Goal: Find contact information: Find contact information

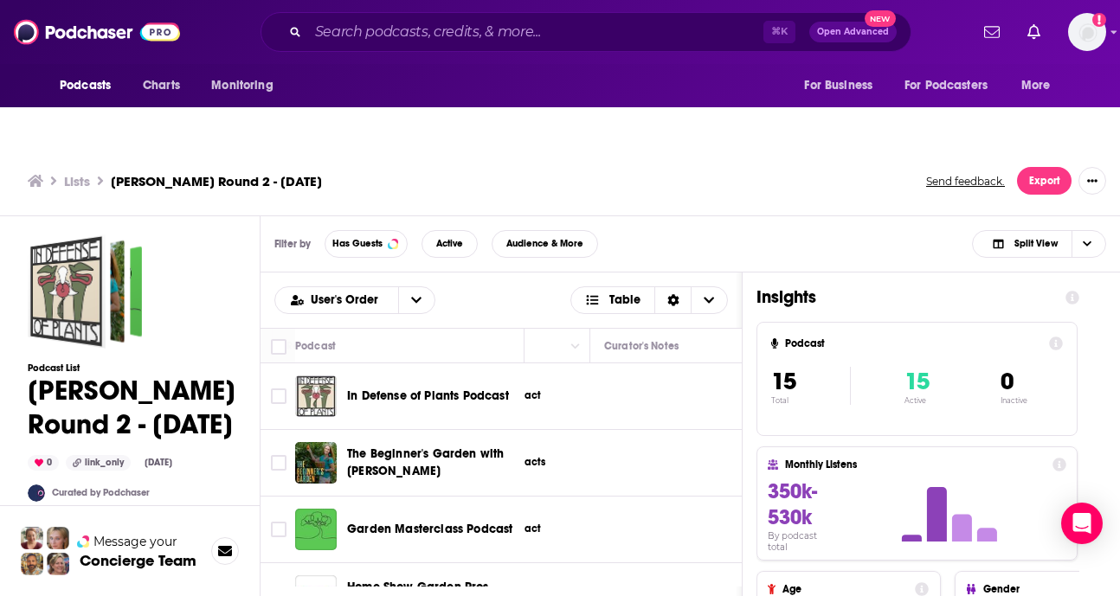
scroll to position [0, 785]
click at [641, 389] on p "1 Contact" at bounding box center [643, 396] width 48 height 15
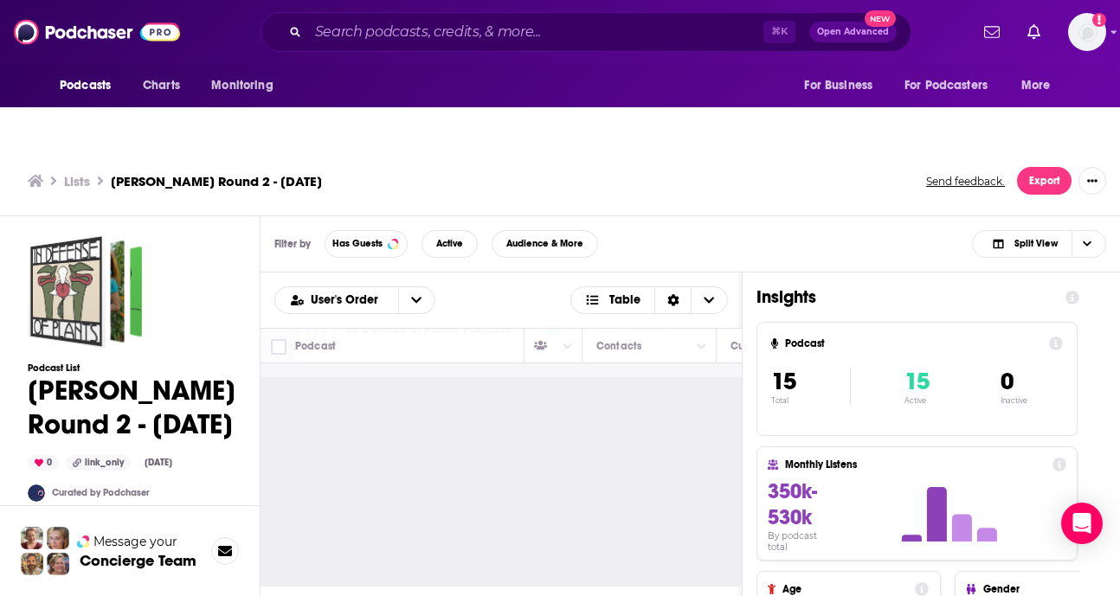
scroll to position [86, 785]
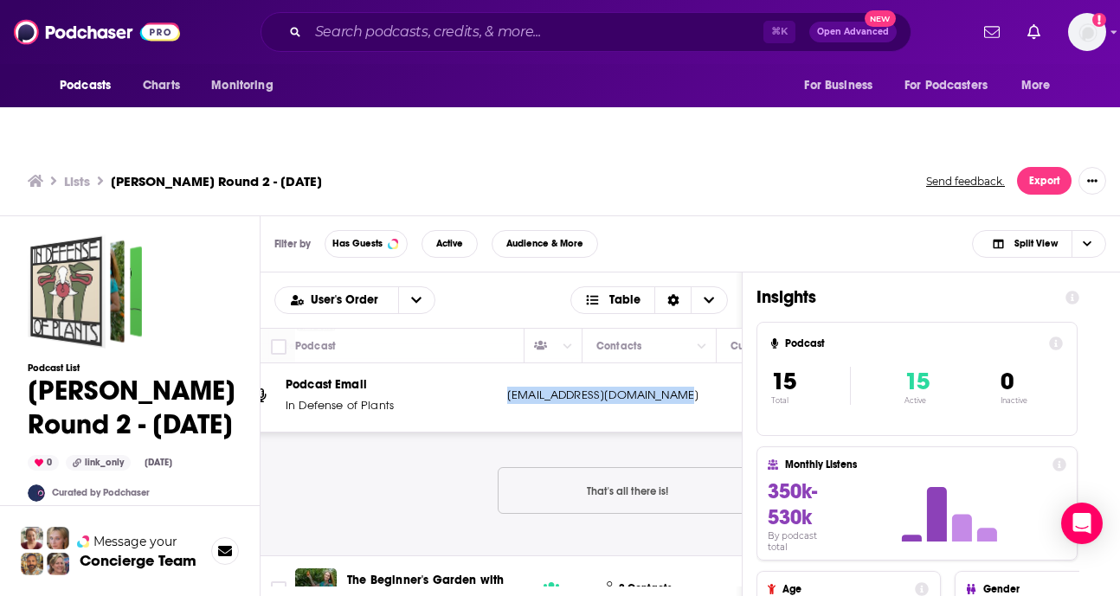
drag, startPoint x: 505, startPoint y: 361, endPoint x: 679, endPoint y: 363, distance: 174.0
click at [679, 363] on div "Podcast Email In Defense of Plants [EMAIL_ADDRESS][DOMAIN_NAME] [EMAIL_ADDRESS]…" at bounding box center [628, 395] width 788 height 73
copy p "[EMAIL_ADDRESS][DOMAIN_NAME]"
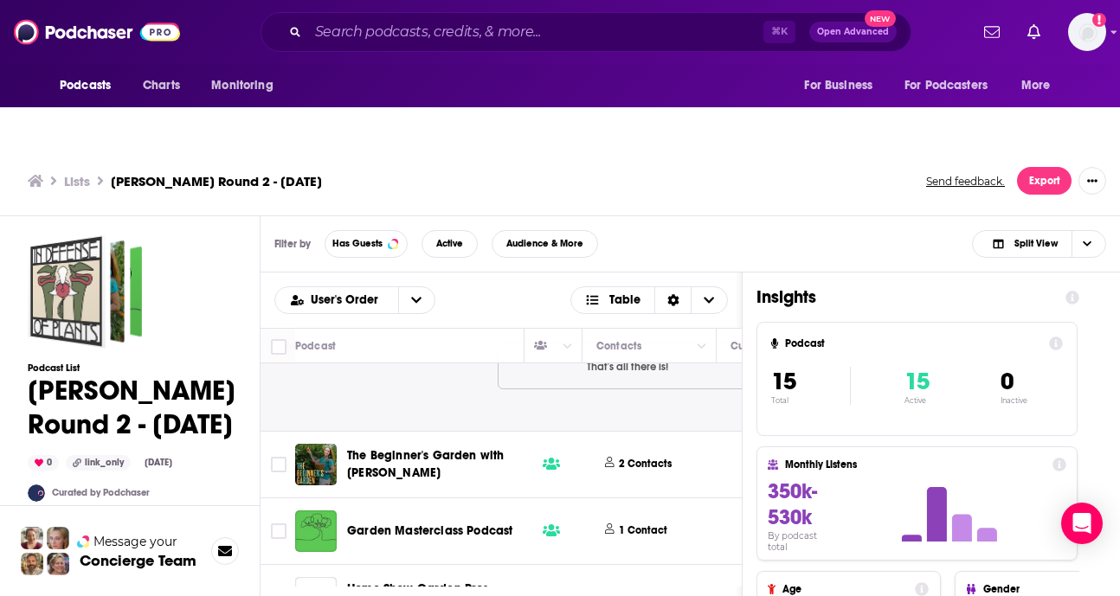
scroll to position [214, 785]
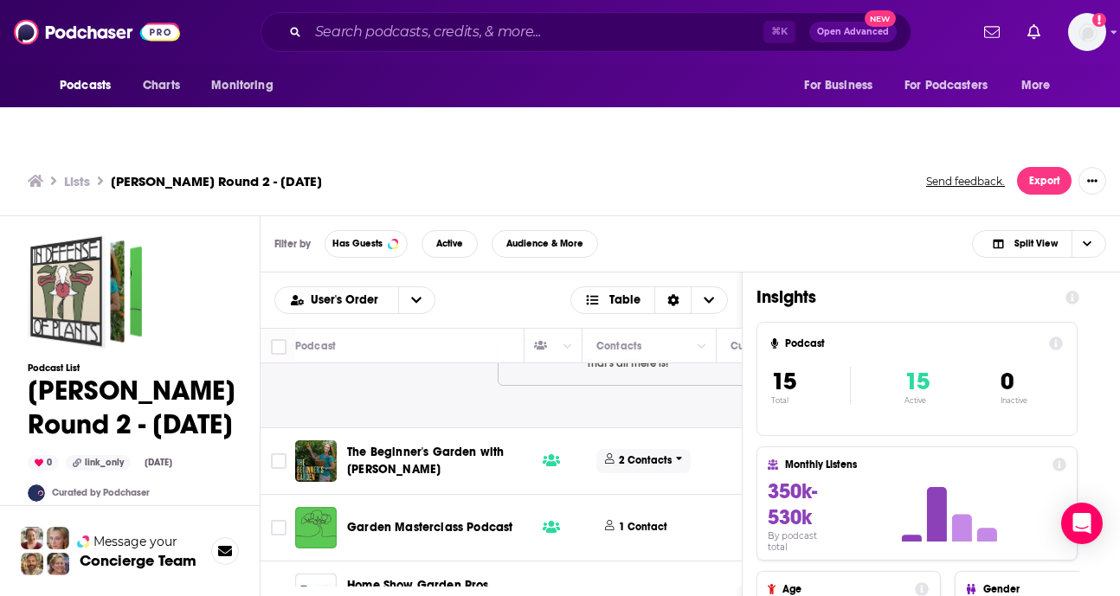
click at [631, 454] on p "2 Contacts" at bounding box center [645, 461] width 53 height 15
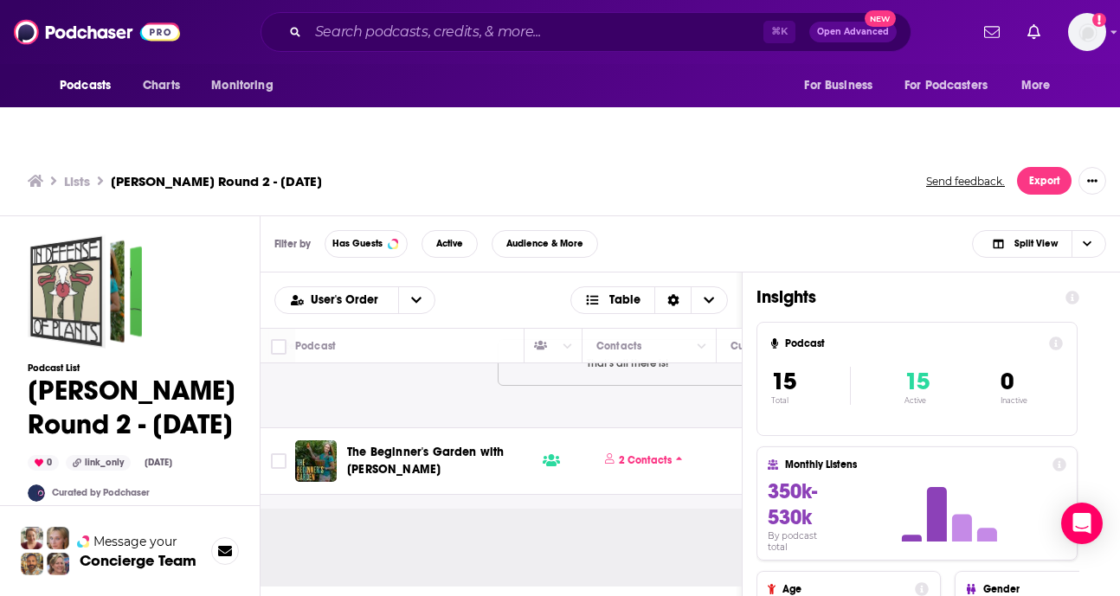
scroll to position [347, 785]
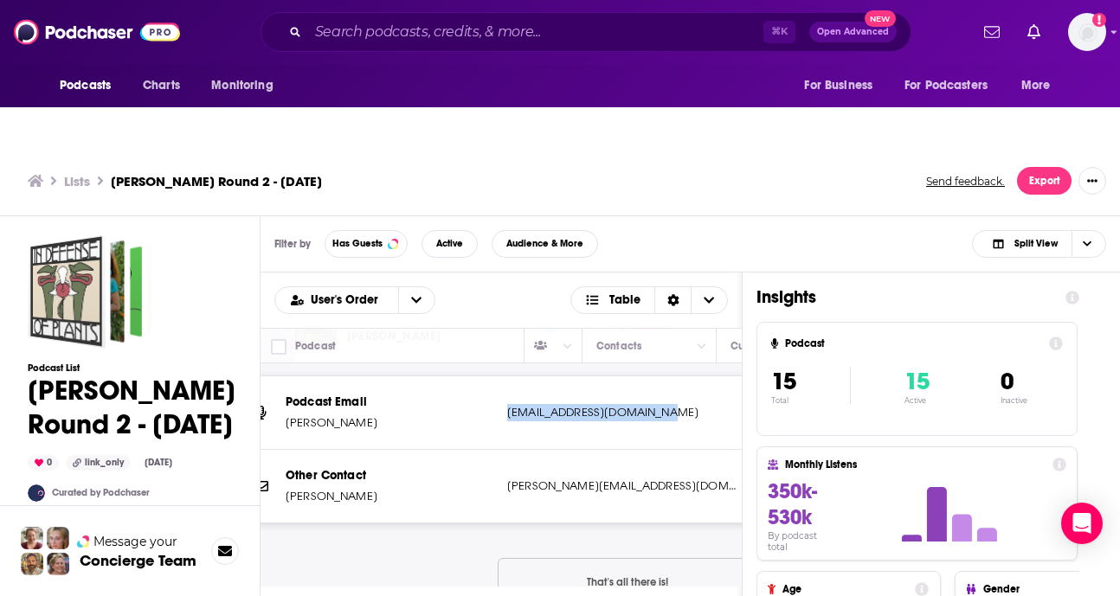
drag, startPoint x: 505, startPoint y: 375, endPoint x: 650, endPoint y: 380, distance: 145.5
click at [650, 380] on div "Podcast Email [PERSON_NAME] [EMAIL_ADDRESS][DOMAIN_NAME] [EMAIL_ADDRESS][DOMAIN…" at bounding box center [628, 414] width 788 height 74
copy p "[EMAIL_ADDRESS][DOMAIN_NAME]"
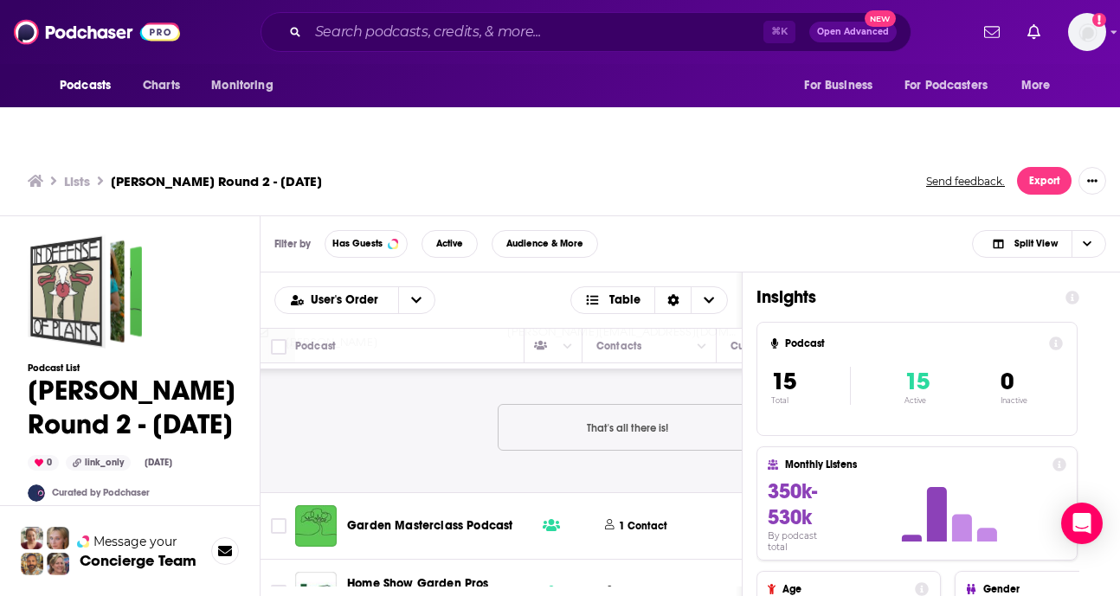
scroll to position [536, 785]
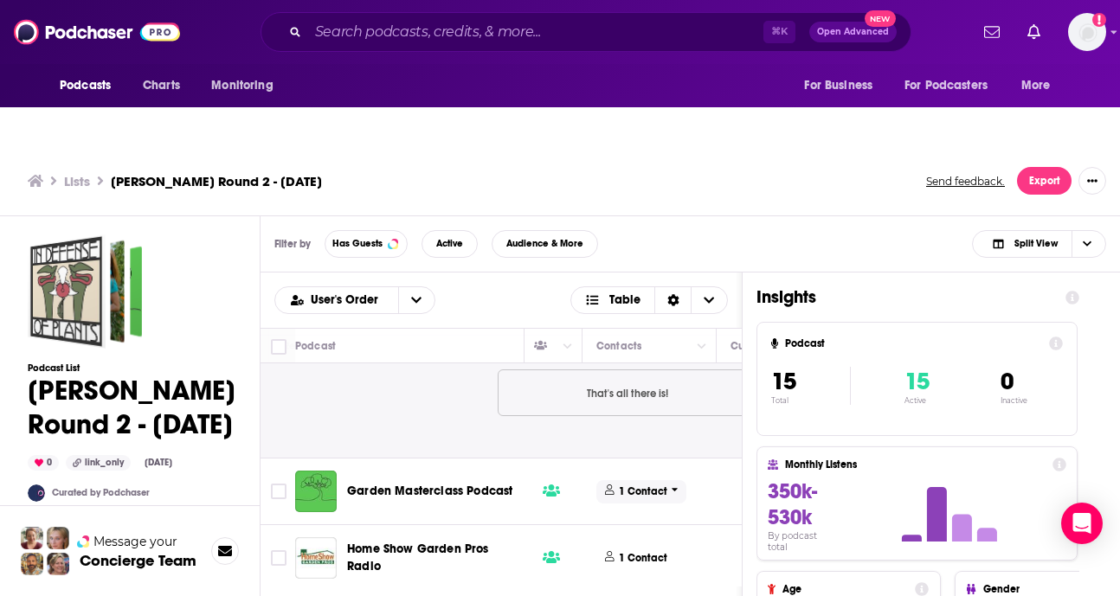
click at [634, 485] on p "1 Contact" at bounding box center [643, 492] width 48 height 15
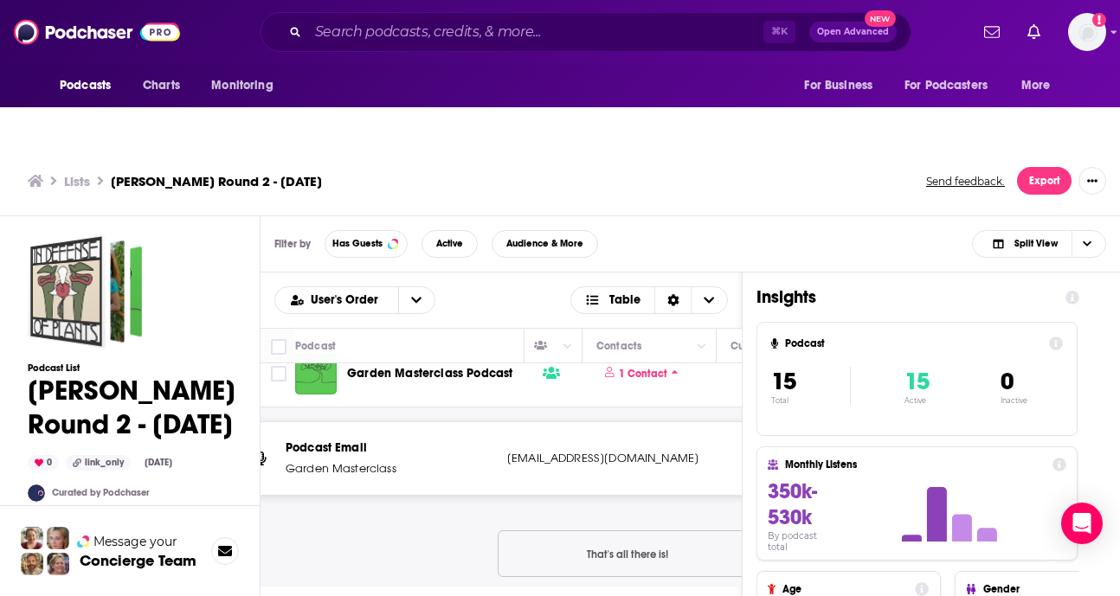
scroll to position [657, 785]
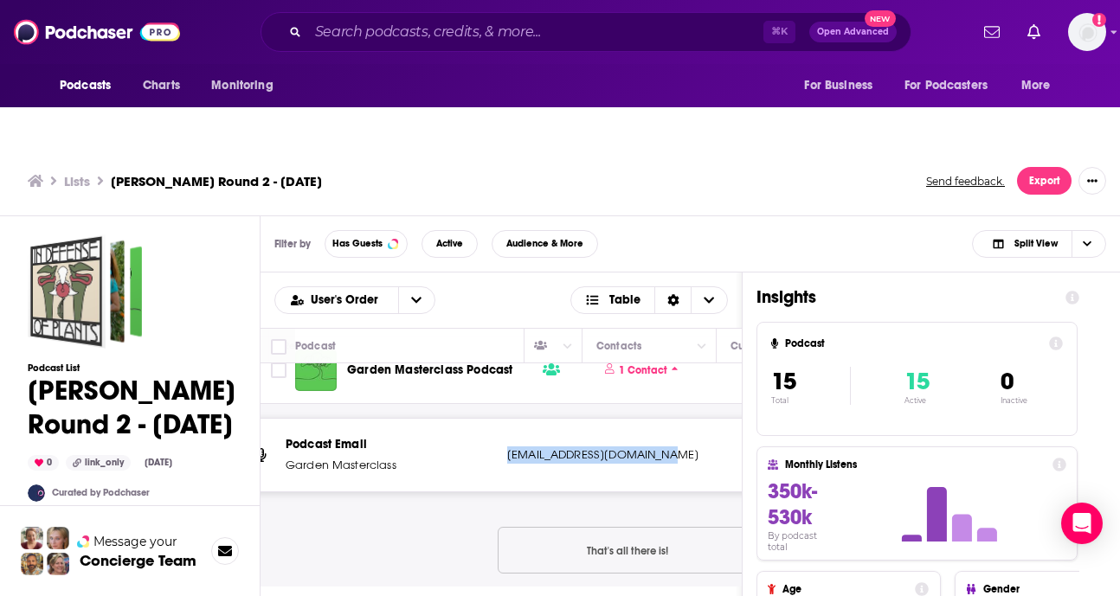
drag, startPoint x: 506, startPoint y: 418, endPoint x: 671, endPoint y: 422, distance: 164.5
click at [671, 447] on p "[EMAIL_ADDRESS][DOMAIN_NAME]" at bounding box center [621, 455] width 229 height 17
copy p "[EMAIL_ADDRESS][DOMAIN_NAME]"
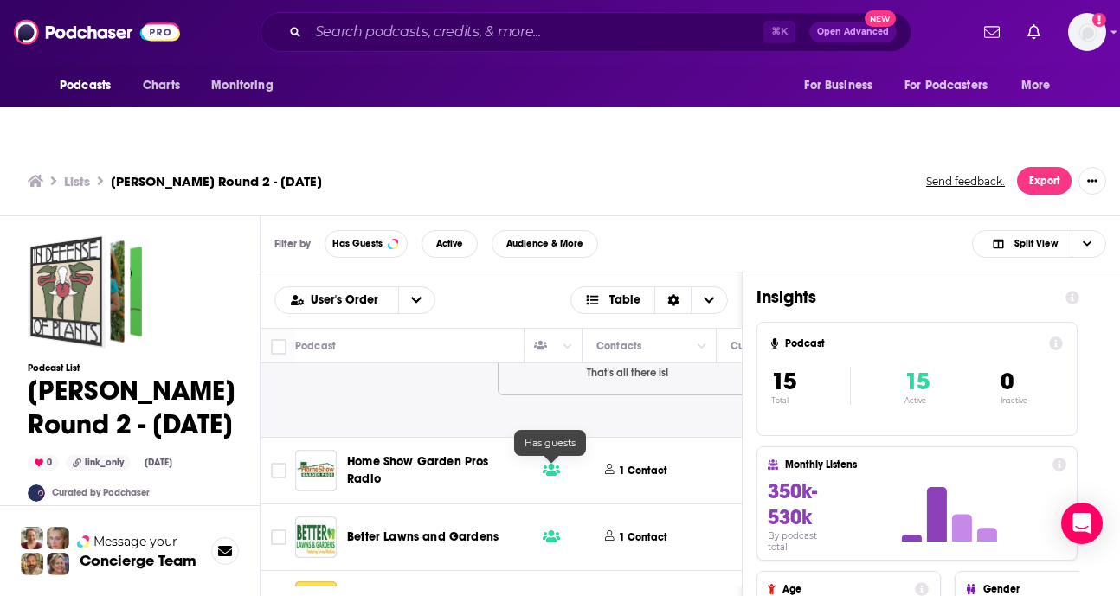
scroll to position [849, 785]
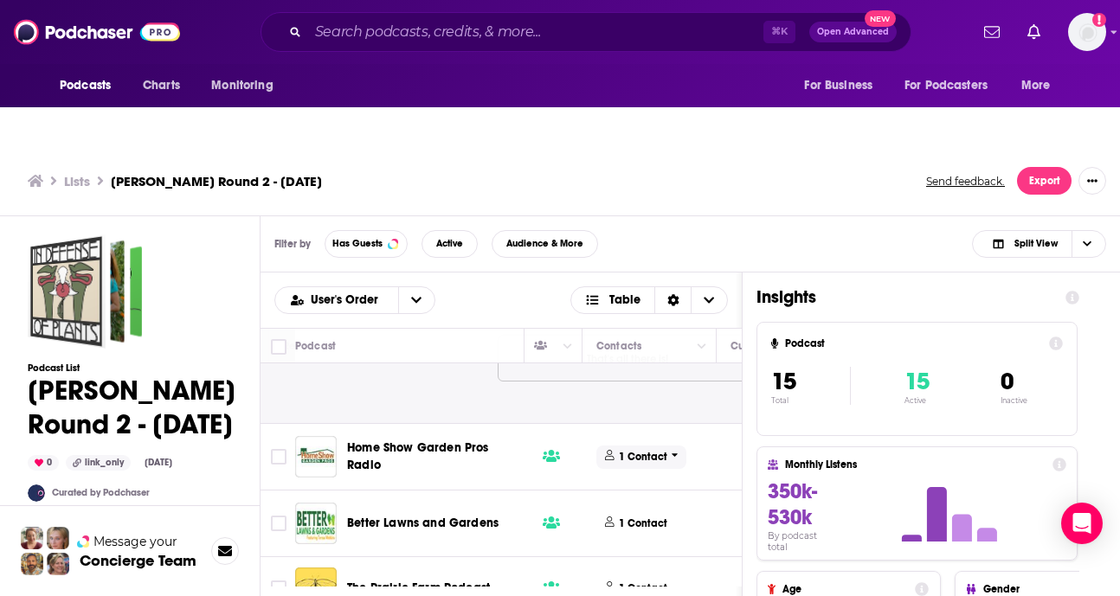
click at [623, 450] on p "1 Contact" at bounding box center [643, 457] width 48 height 15
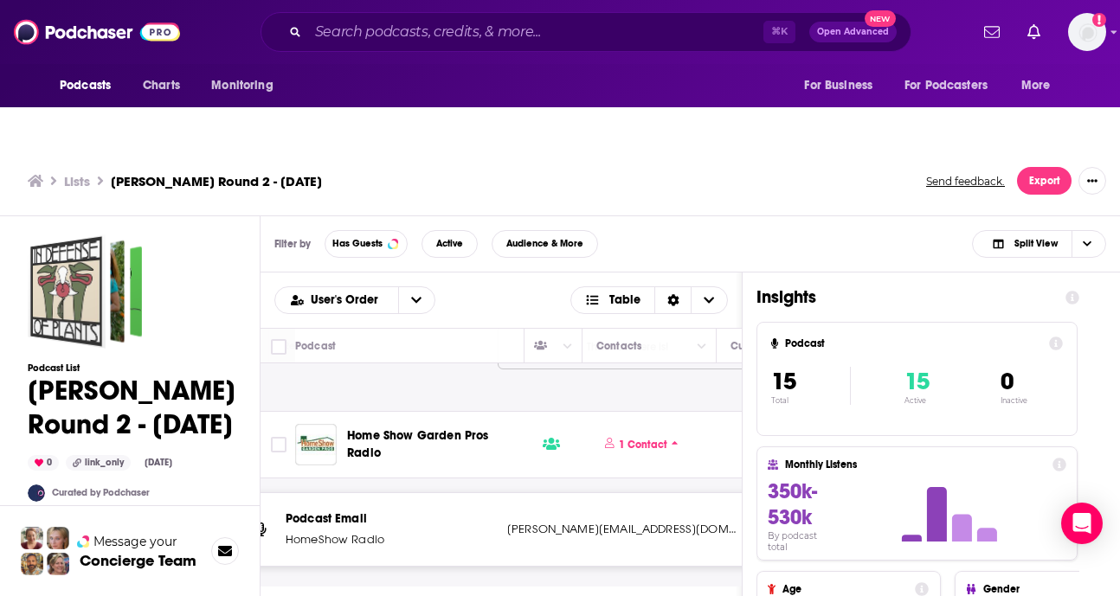
scroll to position [913, 785]
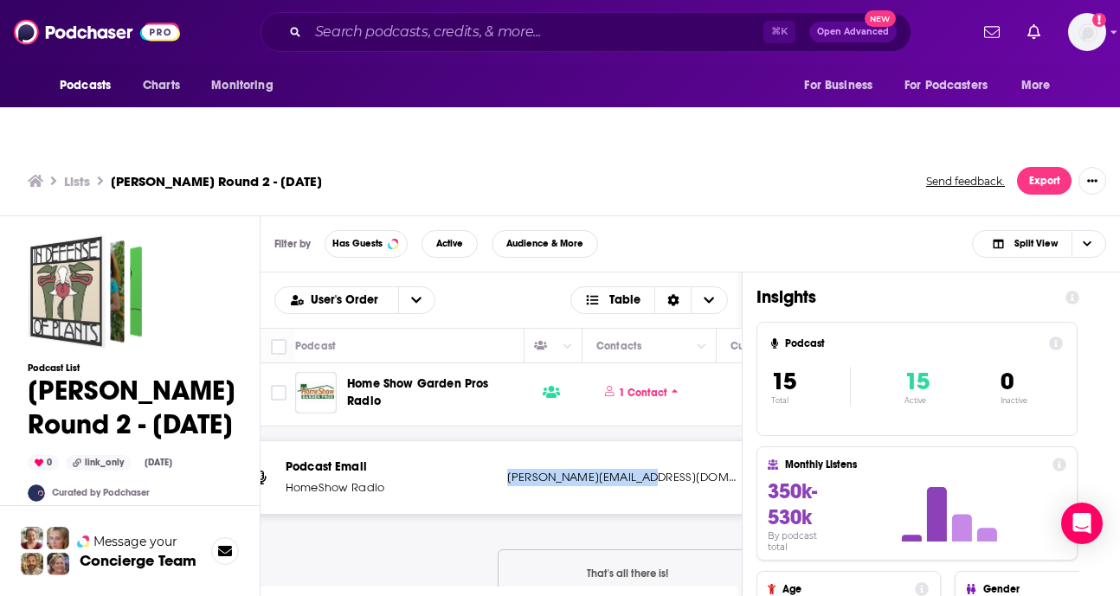
drag, startPoint x: 503, startPoint y: 437, endPoint x: 652, endPoint y: 446, distance: 149.1
click at [652, 446] on div "Podcast Email HomeShow Radio [EMAIL_ADDRESS][DOMAIN_NAME] [PERSON_NAME][EMAIL_A…" at bounding box center [628, 477] width 788 height 73
copy p "[PERSON_NAME][EMAIL_ADDRESS][DOMAIN_NAME]"
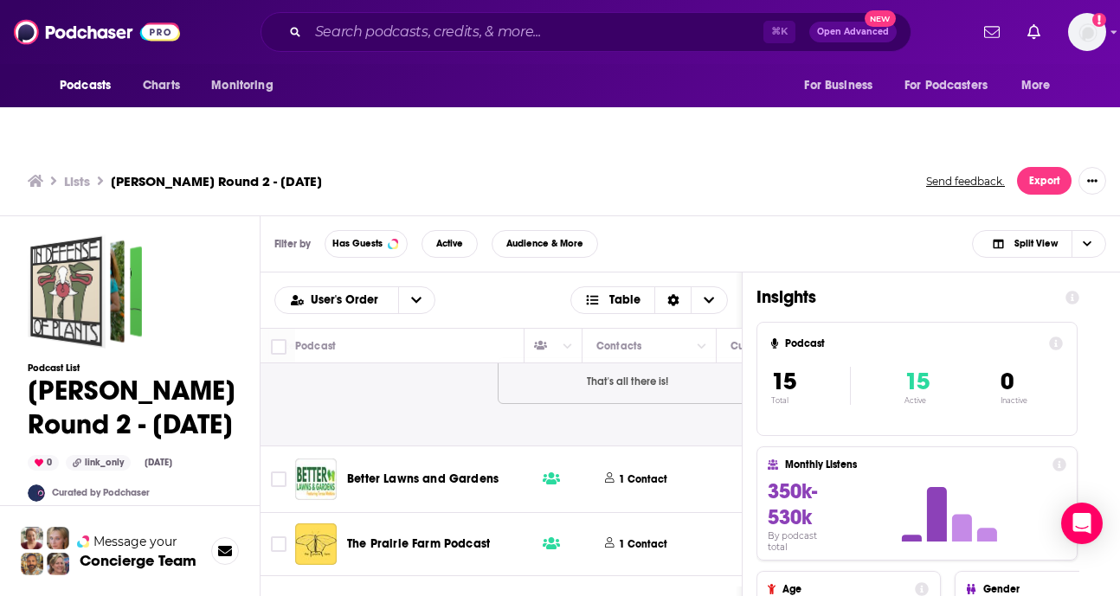
scroll to position [1111, 785]
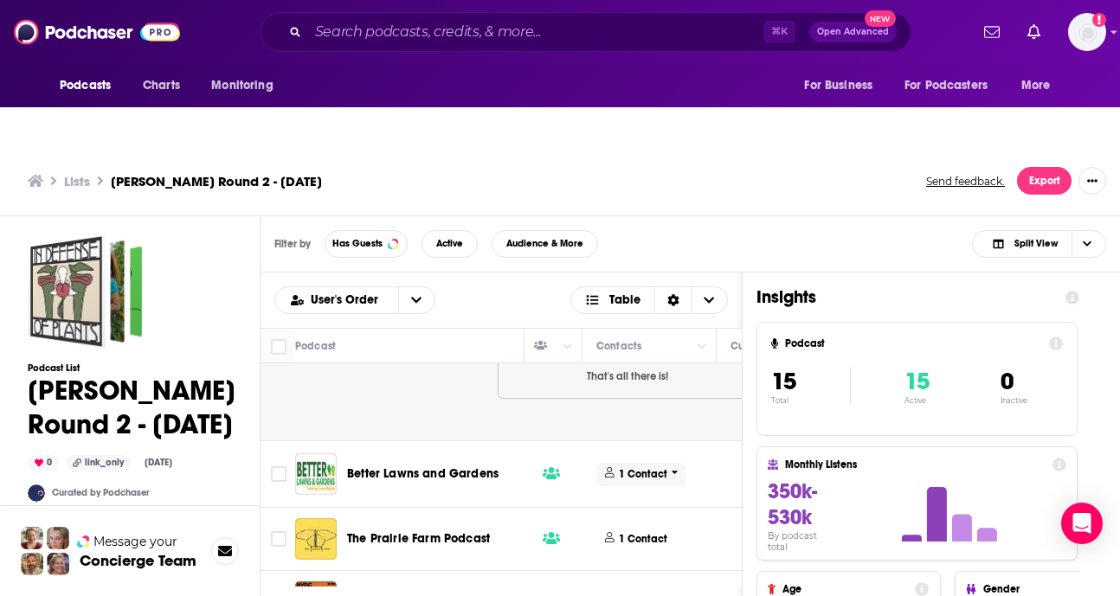
click at [626, 467] on p "1 Contact" at bounding box center [643, 474] width 48 height 15
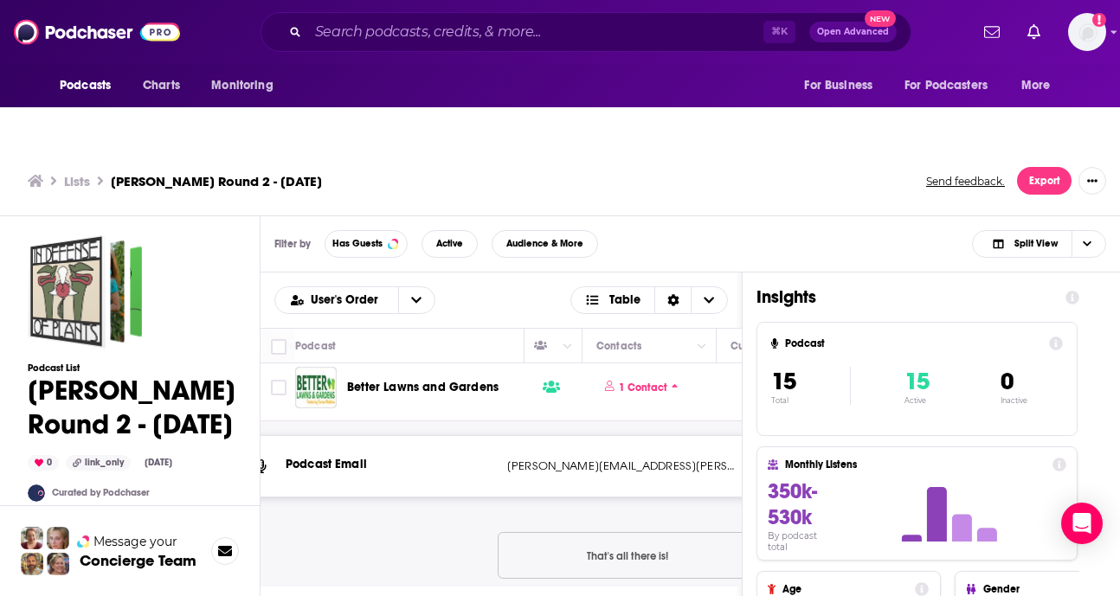
scroll to position [1174, 785]
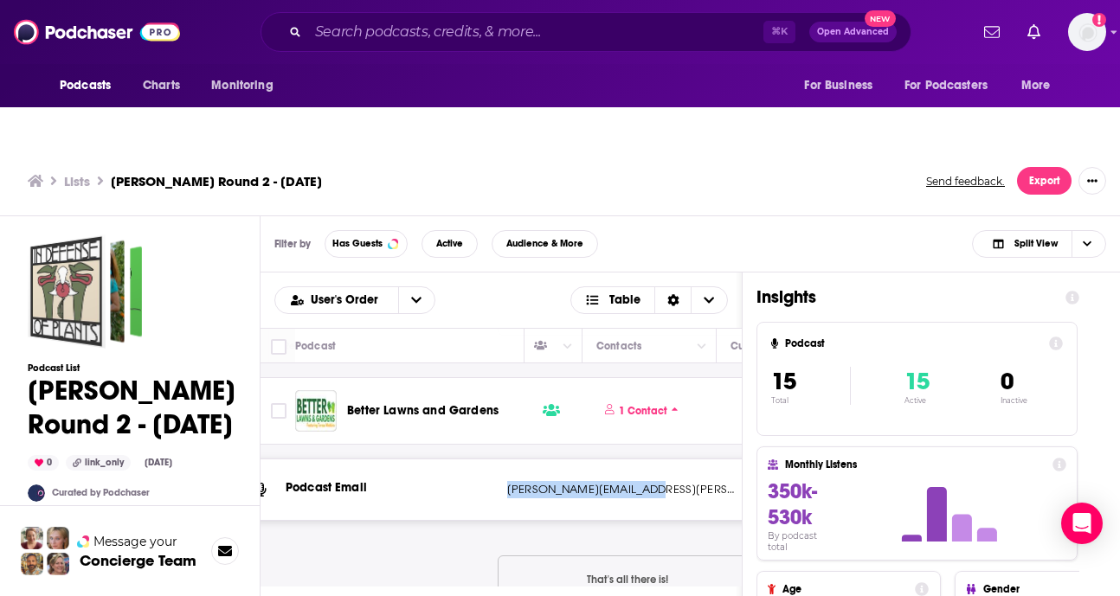
drag, startPoint x: 643, startPoint y: 453, endPoint x: 512, endPoint y: 453, distance: 130.7
click at [506, 460] on div "Podcast Email [PERSON_NAME][EMAIL_ADDRESS][PERSON_NAME][DOMAIN_NAME] [PERSON_NA…" at bounding box center [628, 490] width 788 height 61
copy p "[PERSON_NAME][EMAIL_ADDRESS][PERSON_NAME][DOMAIN_NAME]"
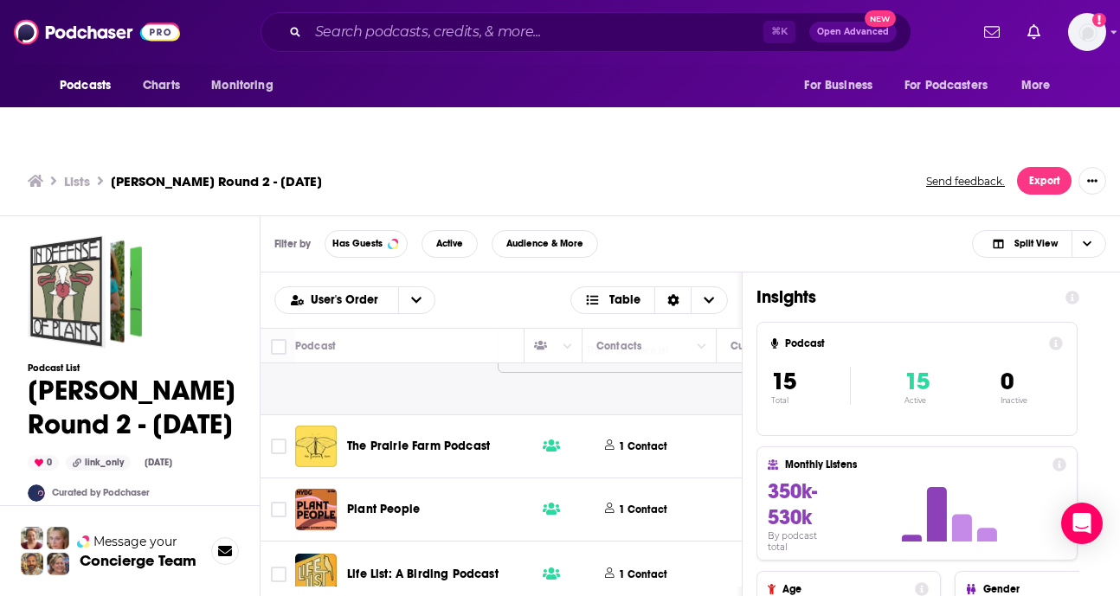
scroll to position [1407, 785]
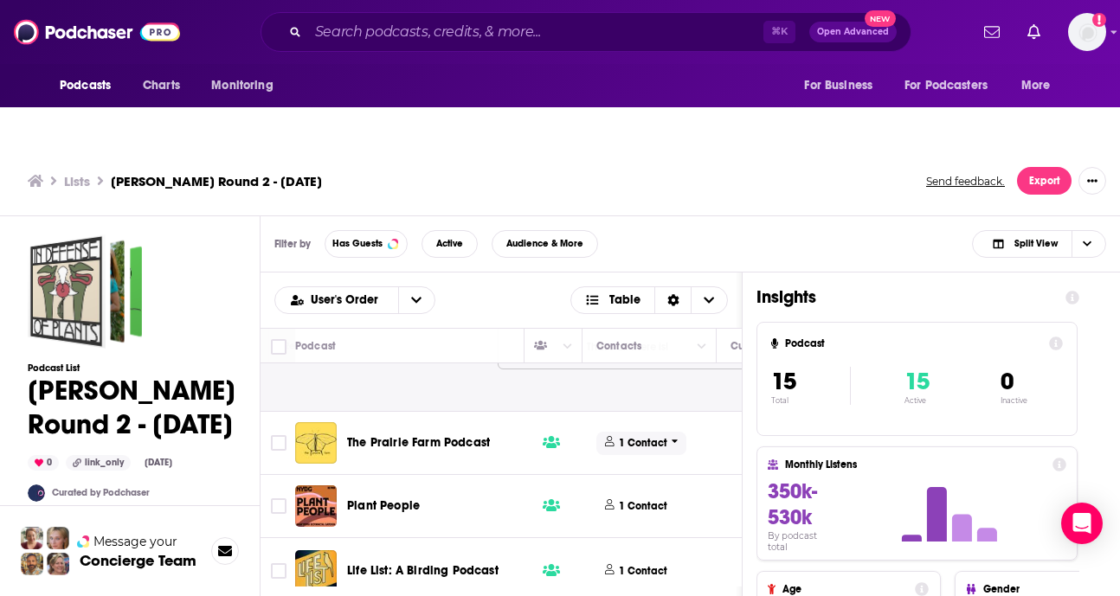
click at [628, 436] on p "1 Contact" at bounding box center [643, 443] width 48 height 15
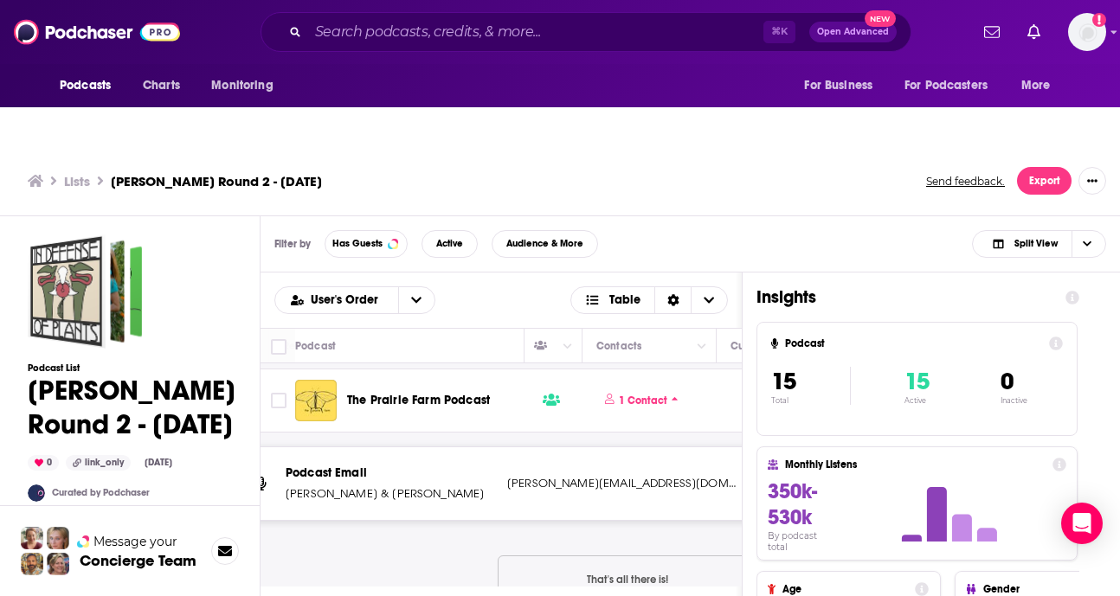
scroll to position [1443, 785]
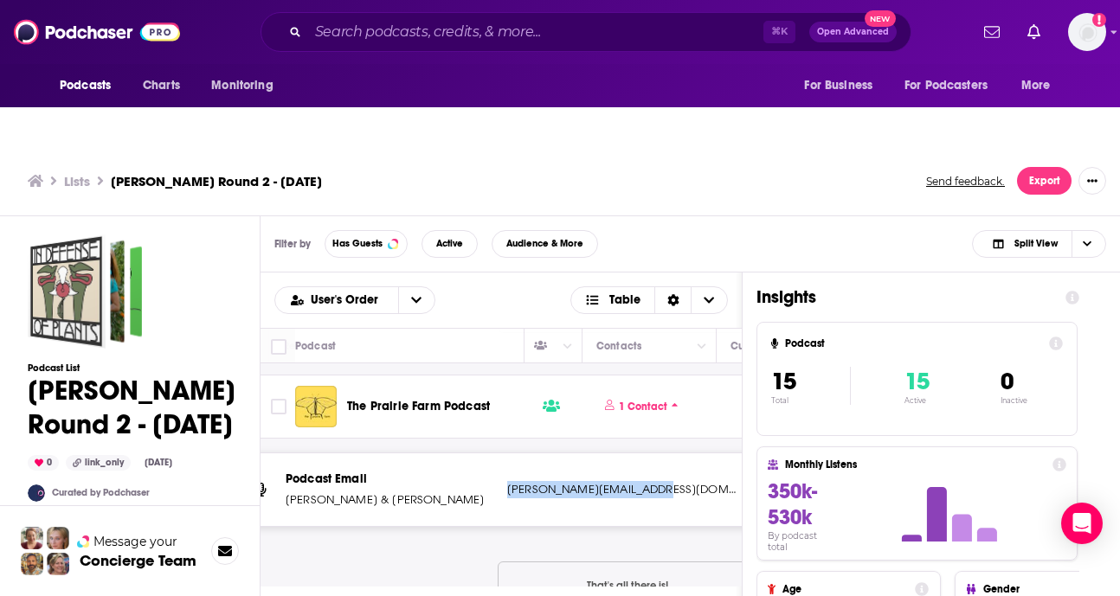
drag, startPoint x: 659, startPoint y: 455, endPoint x: 506, endPoint y: 455, distance: 152.4
click at [507, 481] on p "[PERSON_NAME][EMAIL_ADDRESS][DOMAIN_NAME]" at bounding box center [621, 489] width 229 height 17
copy p "[PERSON_NAME][EMAIL_ADDRESS][DOMAIN_NAME]"
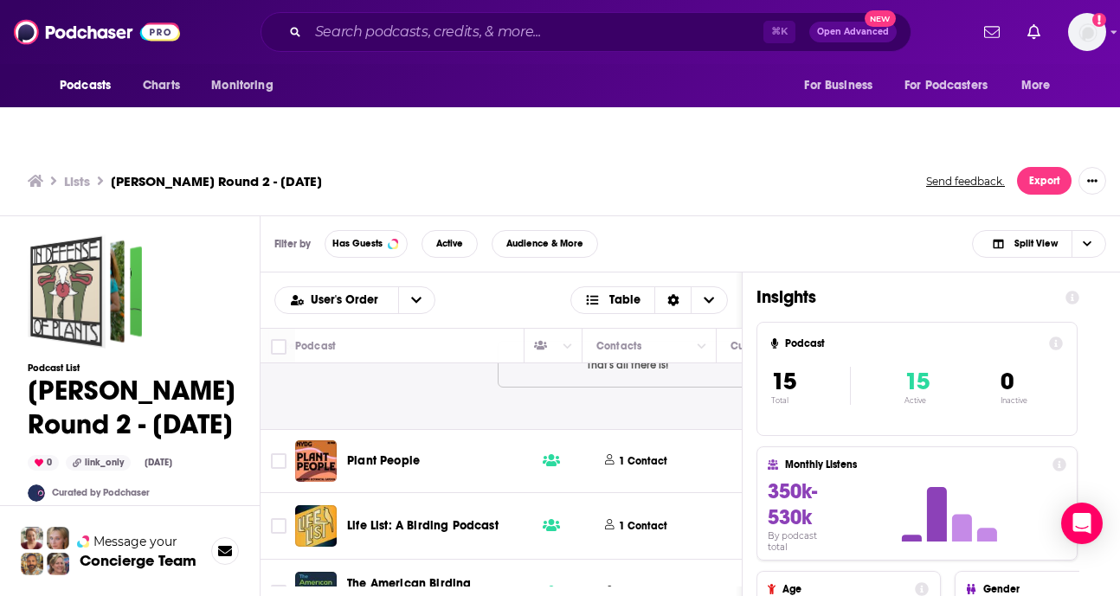
scroll to position [1698, 785]
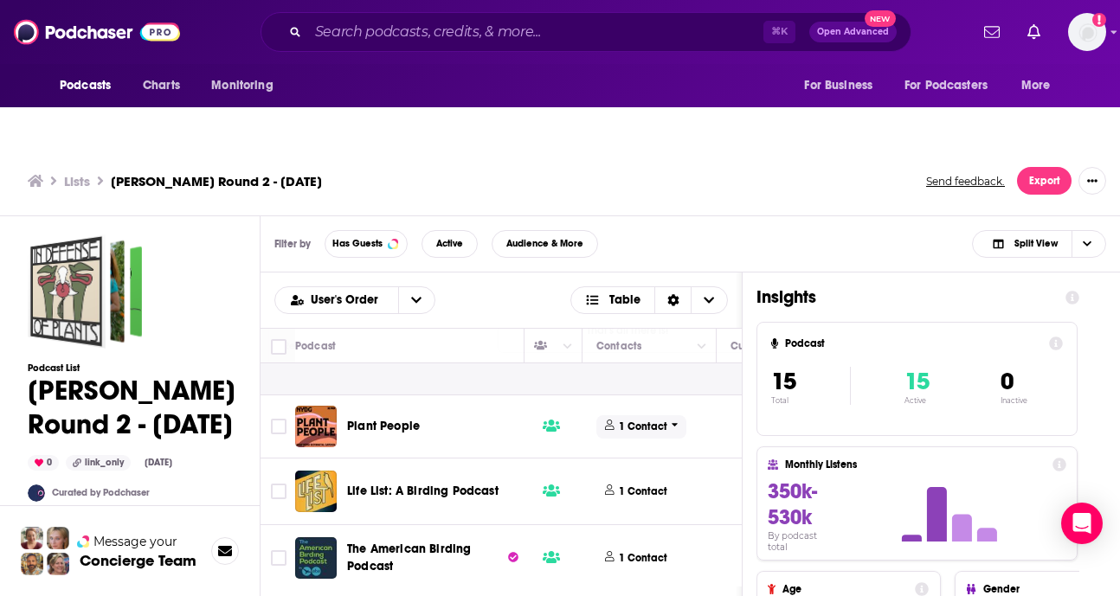
click at [616, 416] on span "1 Contact" at bounding box center [641, 427] width 90 height 23
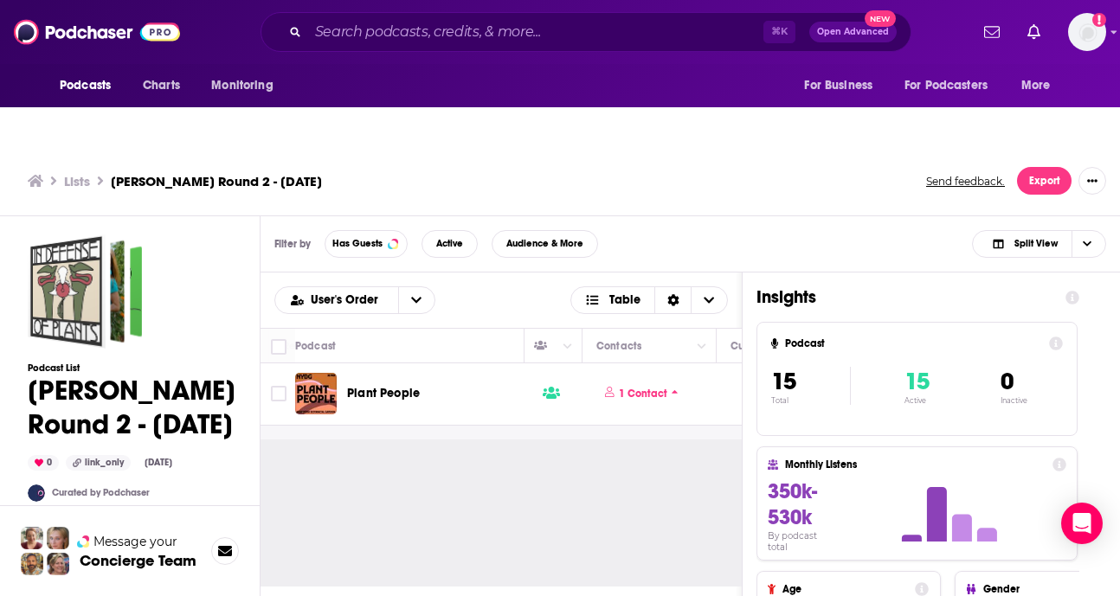
scroll to position [1743, 785]
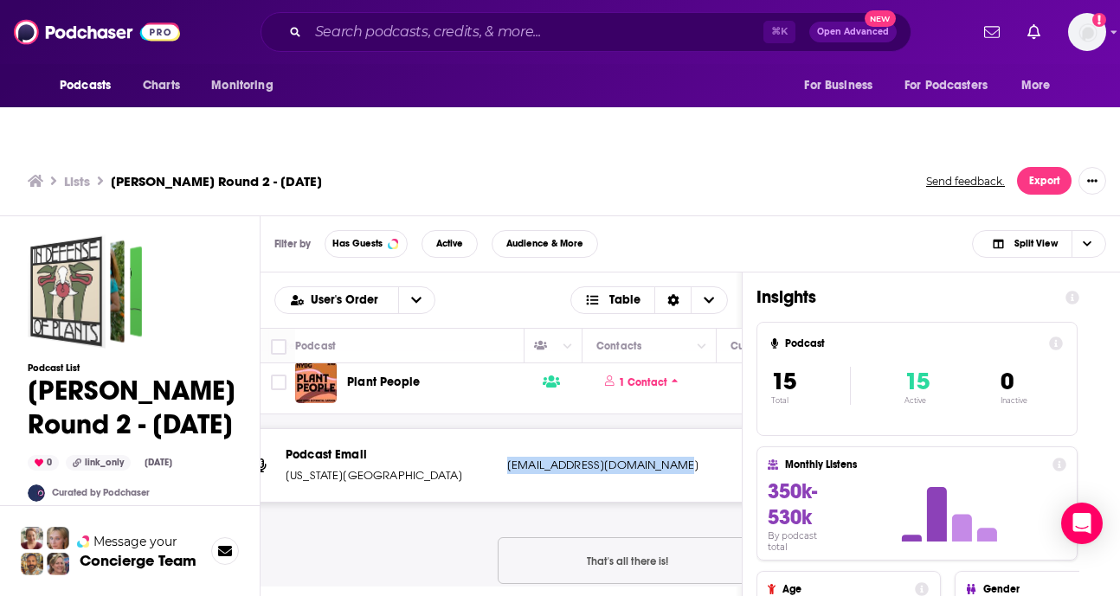
drag, startPoint x: 508, startPoint y: 433, endPoint x: 680, endPoint y: 435, distance: 171.4
click at [680, 457] on p "[EMAIL_ADDRESS][DOMAIN_NAME]" at bounding box center [621, 465] width 229 height 17
copy p "[EMAIL_ADDRESS][DOMAIN_NAME]"
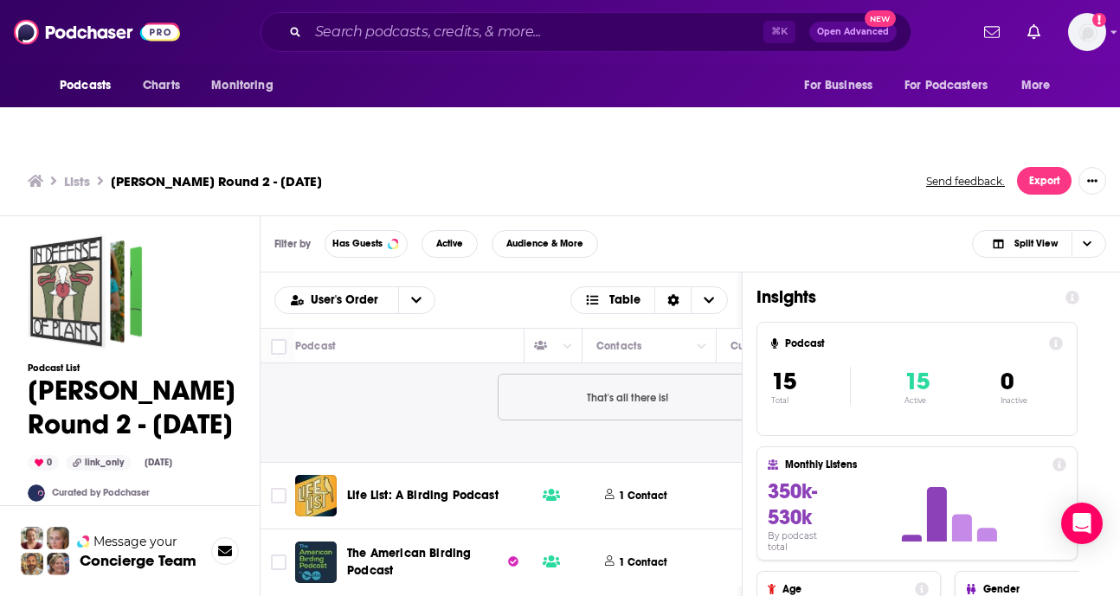
scroll to position [1926, 785]
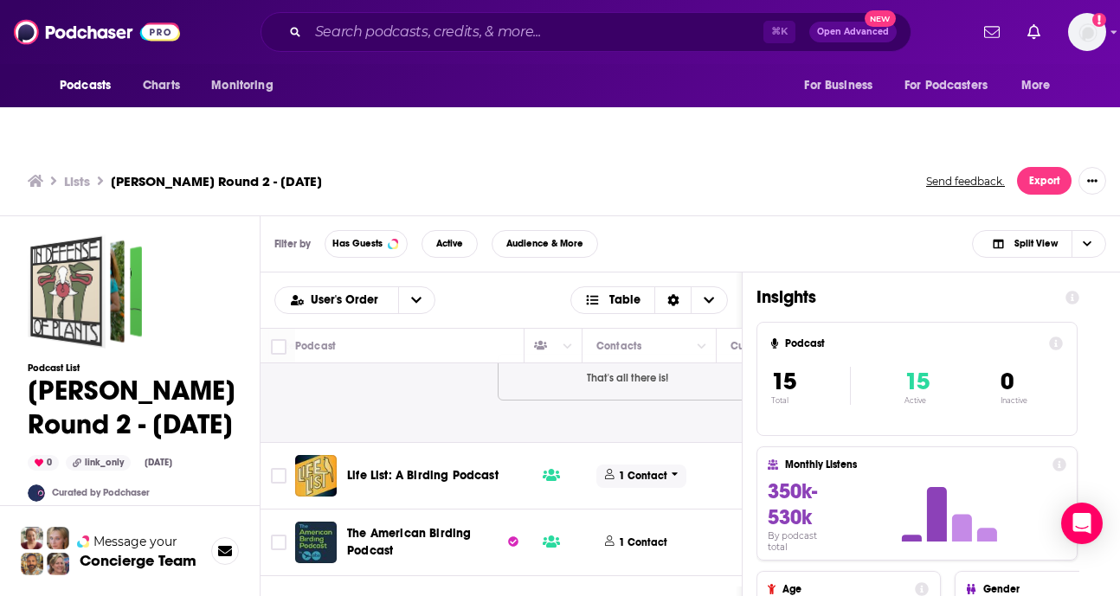
click at [667, 465] on span "1 Contact" at bounding box center [641, 476] width 90 height 23
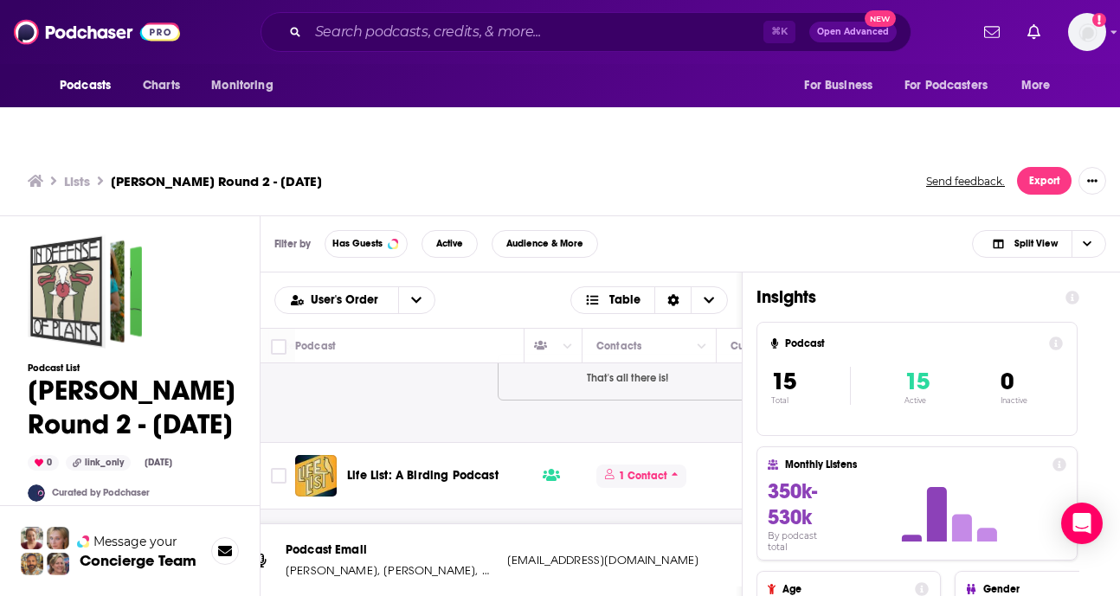
scroll to position [2026, 785]
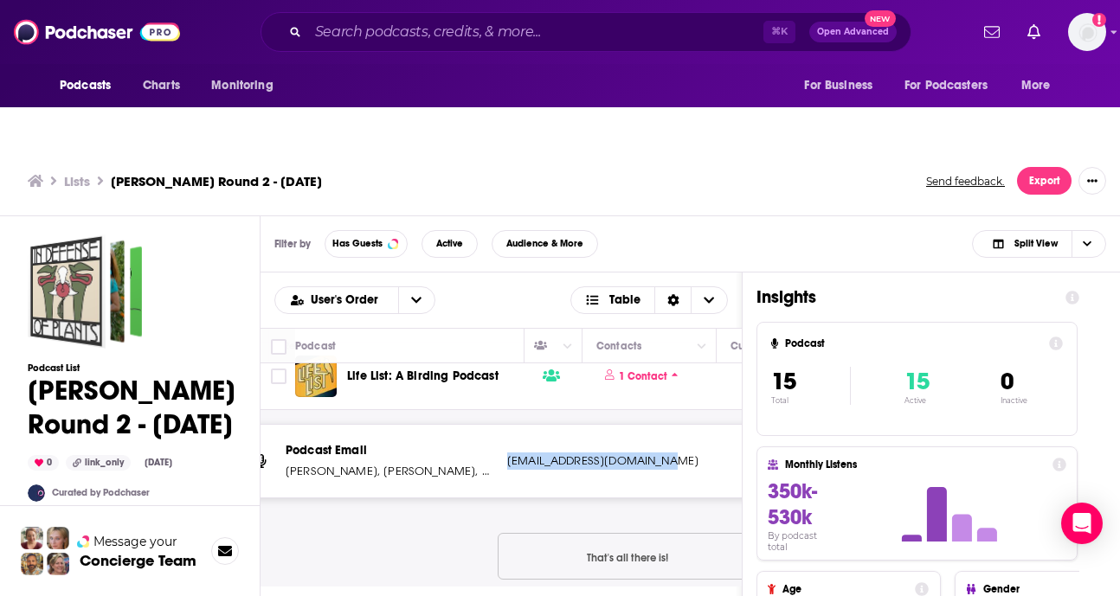
drag, startPoint x: 506, startPoint y: 427, endPoint x: 652, endPoint y: 425, distance: 146.3
click at [655, 425] on div "Podcast Email [PERSON_NAME], [PERSON_NAME], and [PERSON_NAME] [EMAIL_ADDRESS][D…" at bounding box center [628, 461] width 788 height 73
copy p "[EMAIL_ADDRESS][DOMAIN_NAME]"
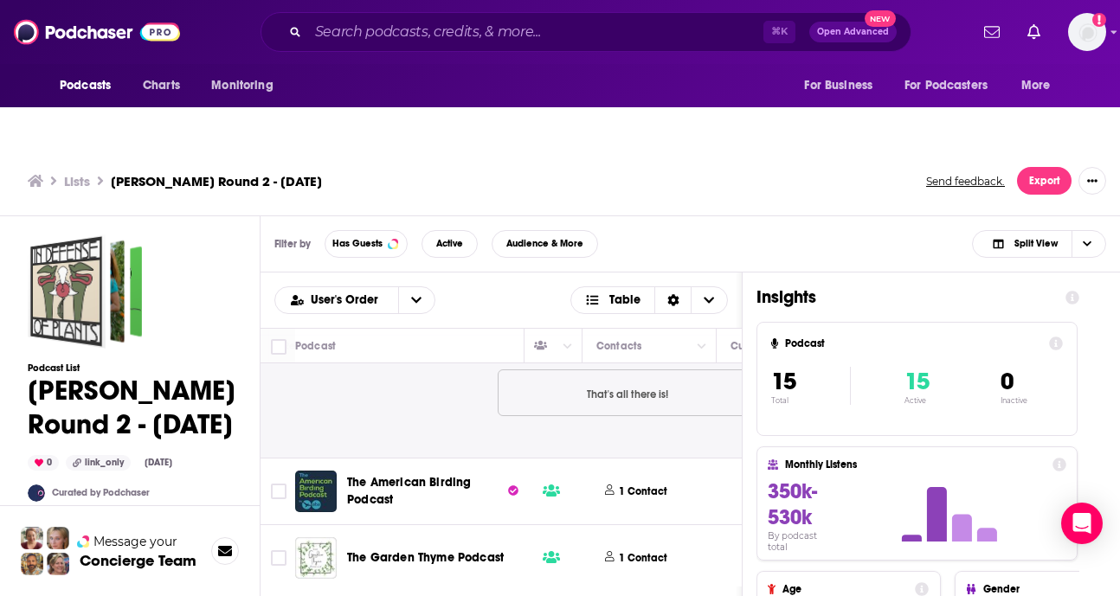
scroll to position [2271, 785]
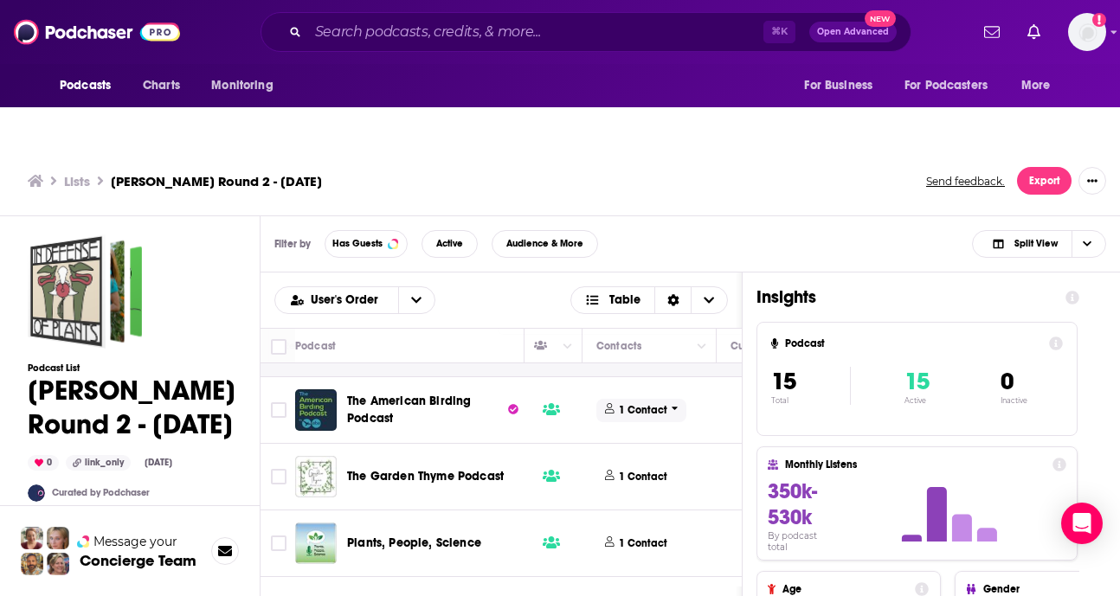
click at [652, 403] on p "1 Contact" at bounding box center [643, 410] width 48 height 15
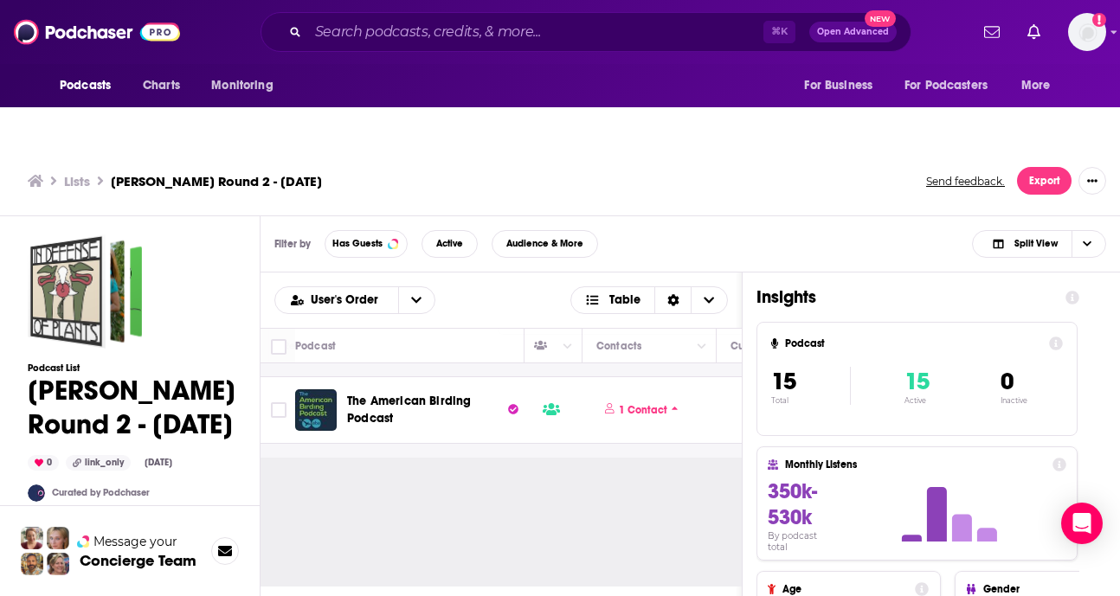
scroll to position [2303, 785]
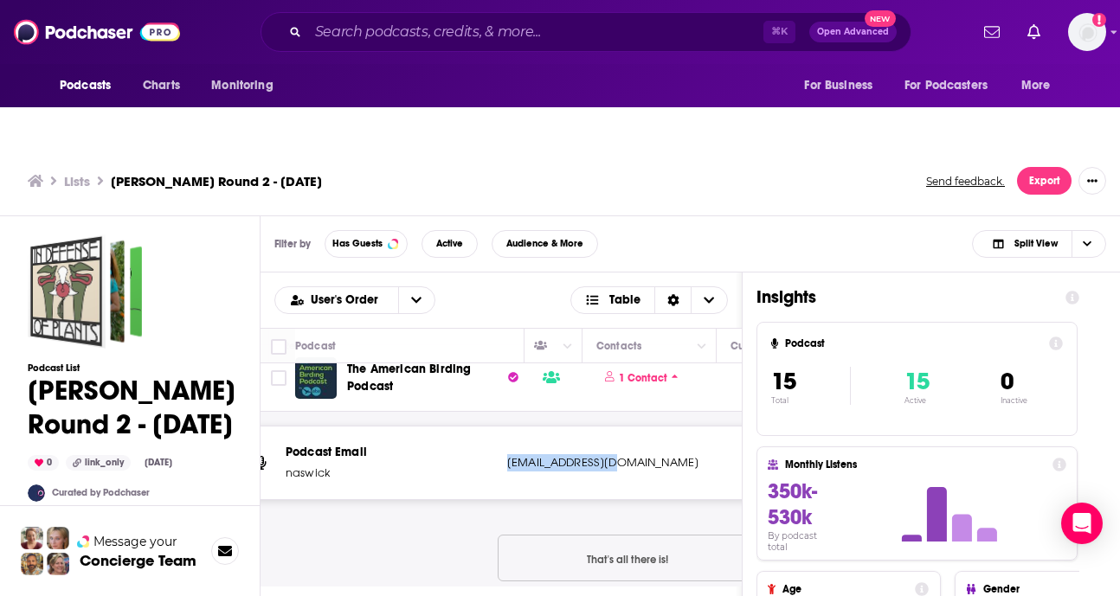
drag, startPoint x: 505, startPoint y: 428, endPoint x: 618, endPoint y: 426, distance: 113.4
click at [618, 427] on div "Podcast Email naswick [EMAIL_ADDRESS][DOMAIN_NAME] [EMAIL_ADDRESS][DOMAIN_NAME]" at bounding box center [628, 463] width 788 height 73
copy p "[EMAIL_ADDRESS][DOMAIN_NAME]"
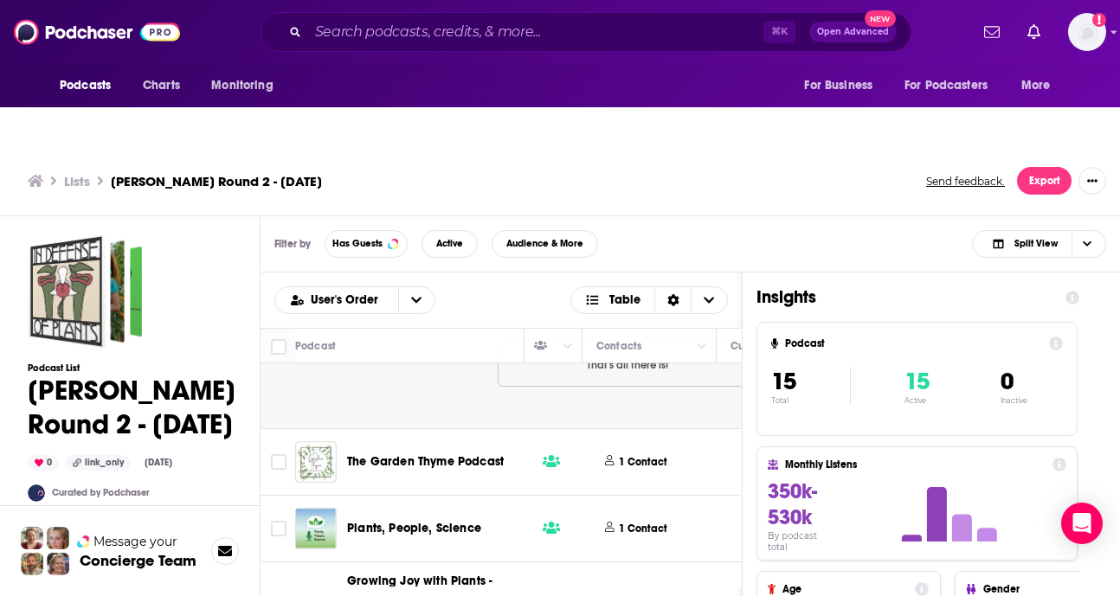
scroll to position [2499, 785]
click at [640, 454] on p "1 Contact" at bounding box center [643, 461] width 48 height 15
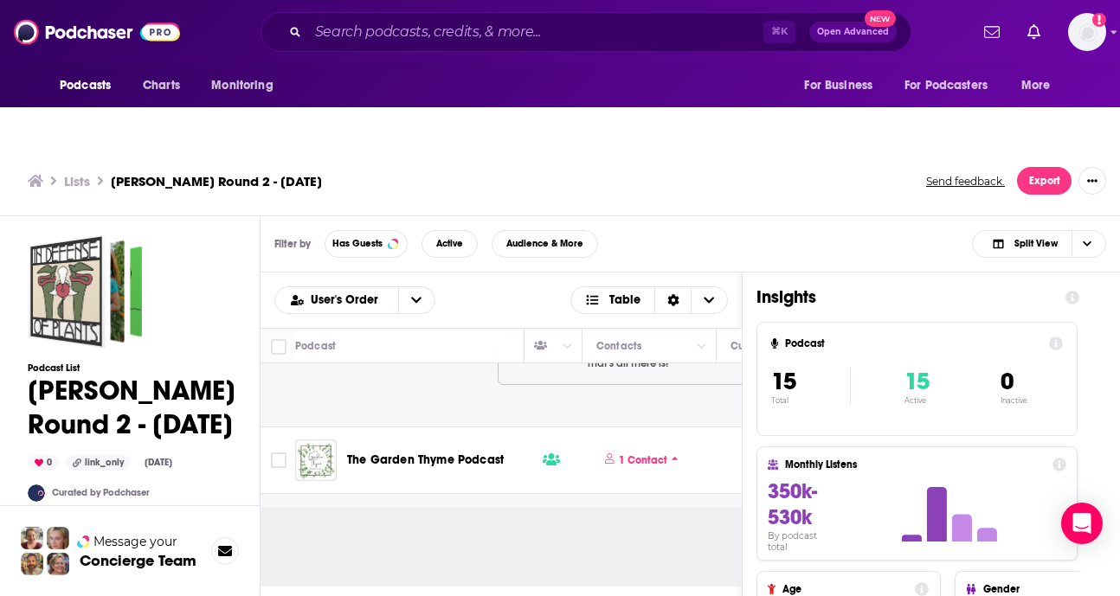
scroll to position [2639, 785]
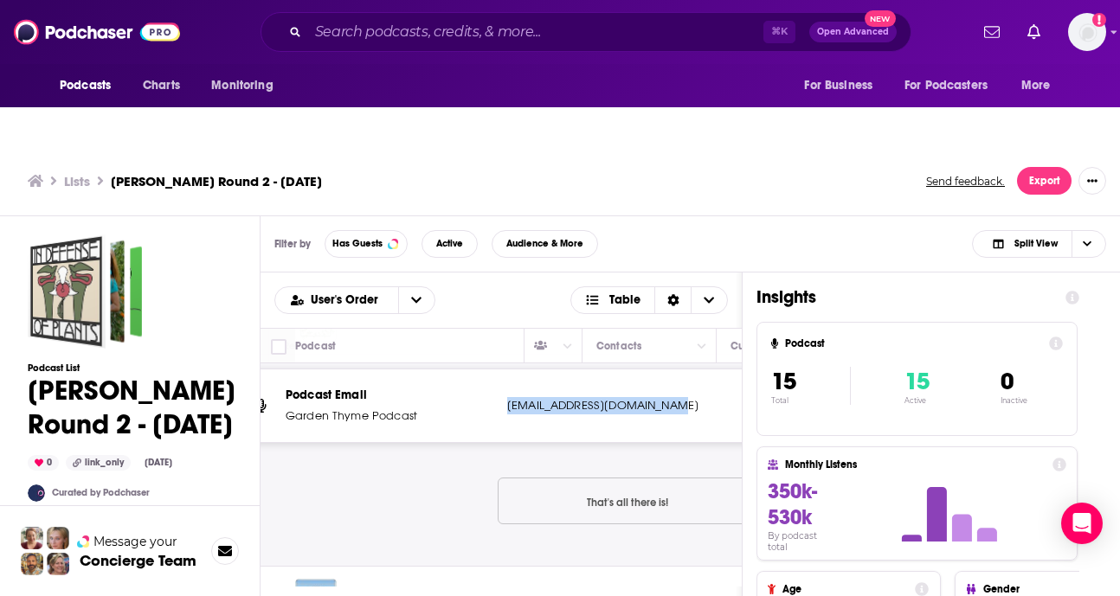
drag, startPoint x: 510, startPoint y: 367, endPoint x: 681, endPoint y: 371, distance: 171.5
click at [681, 397] on p "[EMAIL_ADDRESS][DOMAIN_NAME]" at bounding box center [621, 405] width 229 height 17
copy p "[EMAIL_ADDRESS][DOMAIN_NAME]"
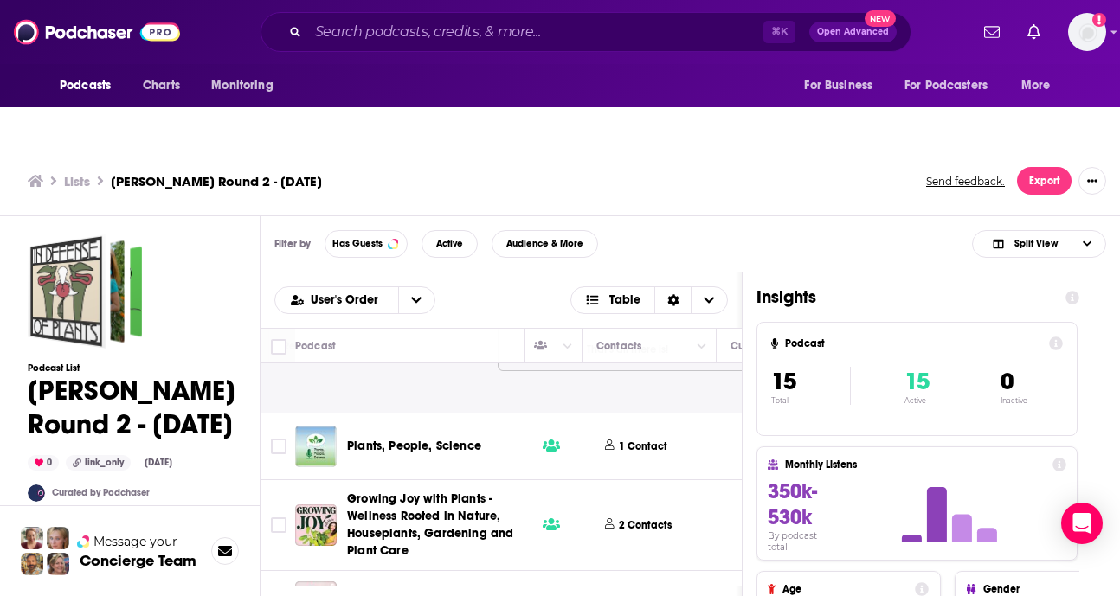
scroll to position [2793, 785]
click at [635, 439] on p "1 Contact" at bounding box center [643, 446] width 48 height 15
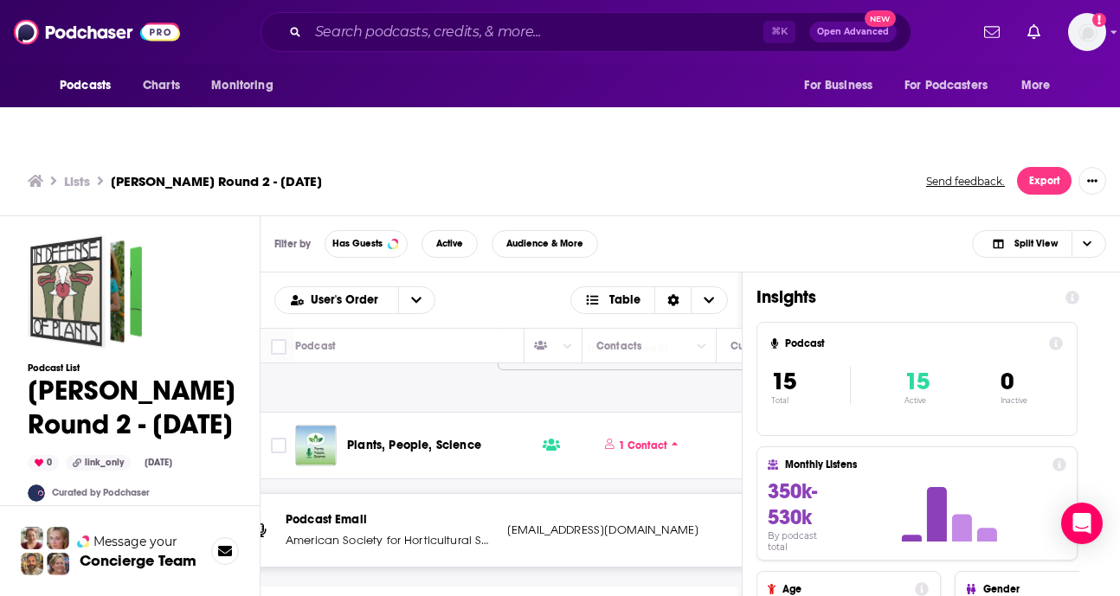
scroll to position [2858, 785]
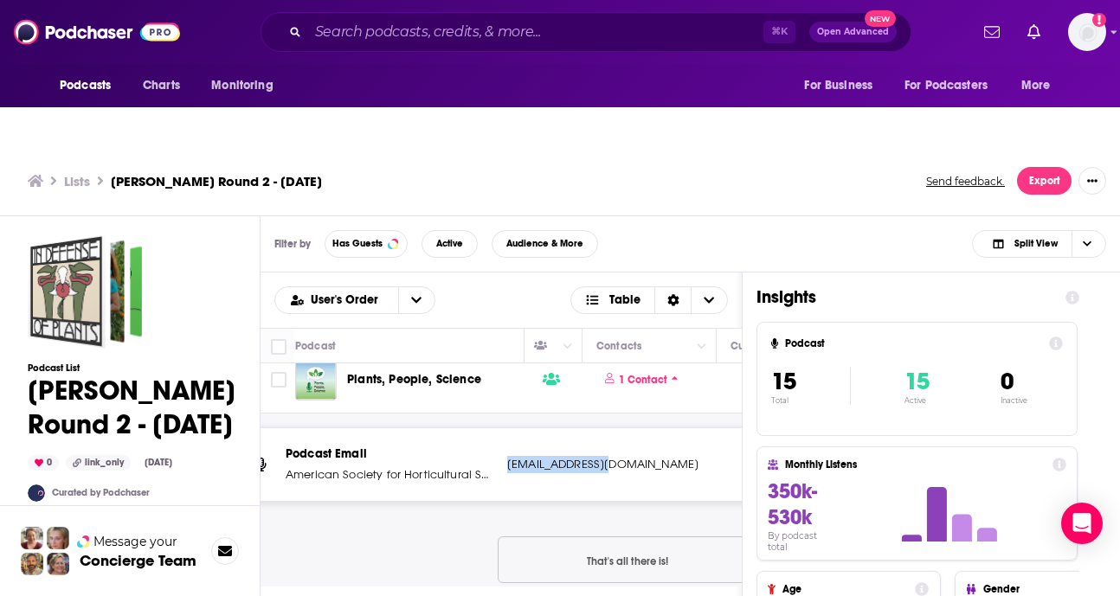
drag, startPoint x: 606, startPoint y: 429, endPoint x: 507, endPoint y: 432, distance: 98.7
click at [507, 456] on p "[EMAIL_ADDRESS][DOMAIN_NAME]" at bounding box center [621, 464] width 229 height 17
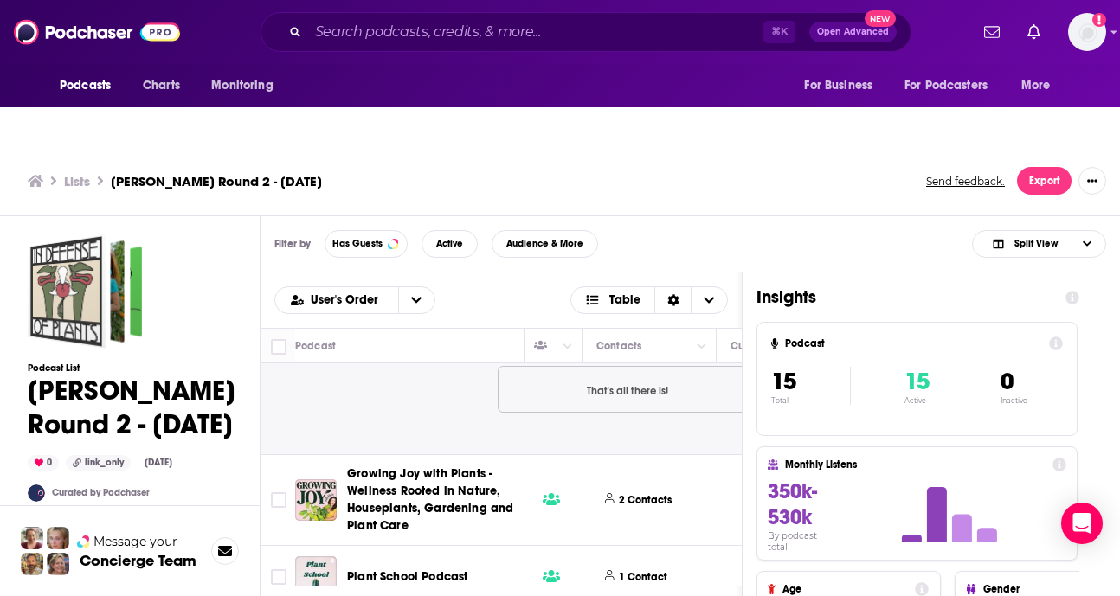
scroll to position [3049, 785]
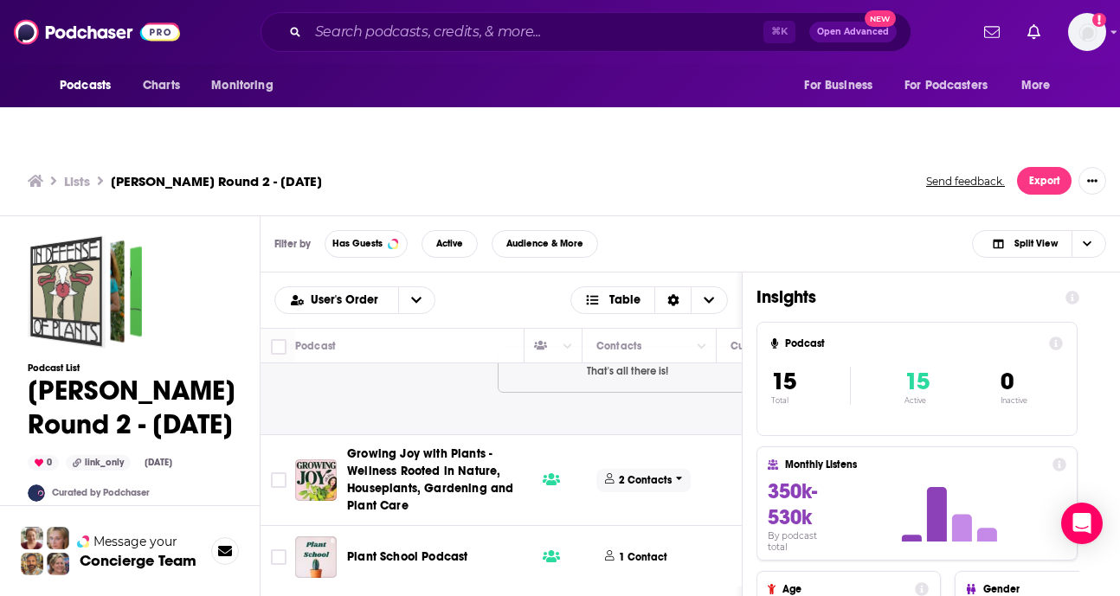
click at [640, 474] on p "2 Contacts" at bounding box center [645, 481] width 53 height 15
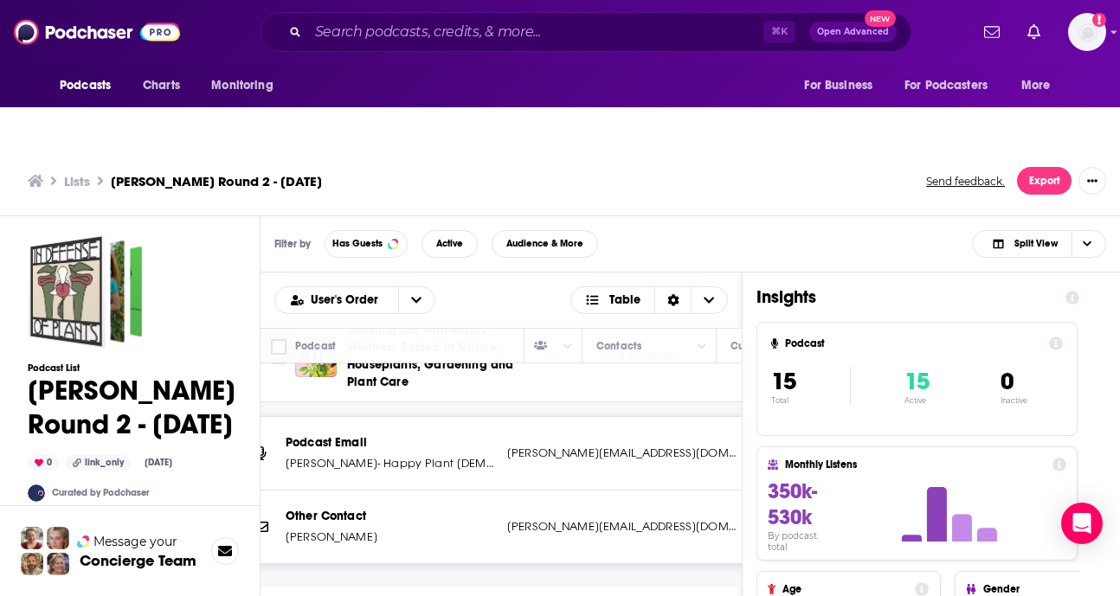
scroll to position [3190, 785]
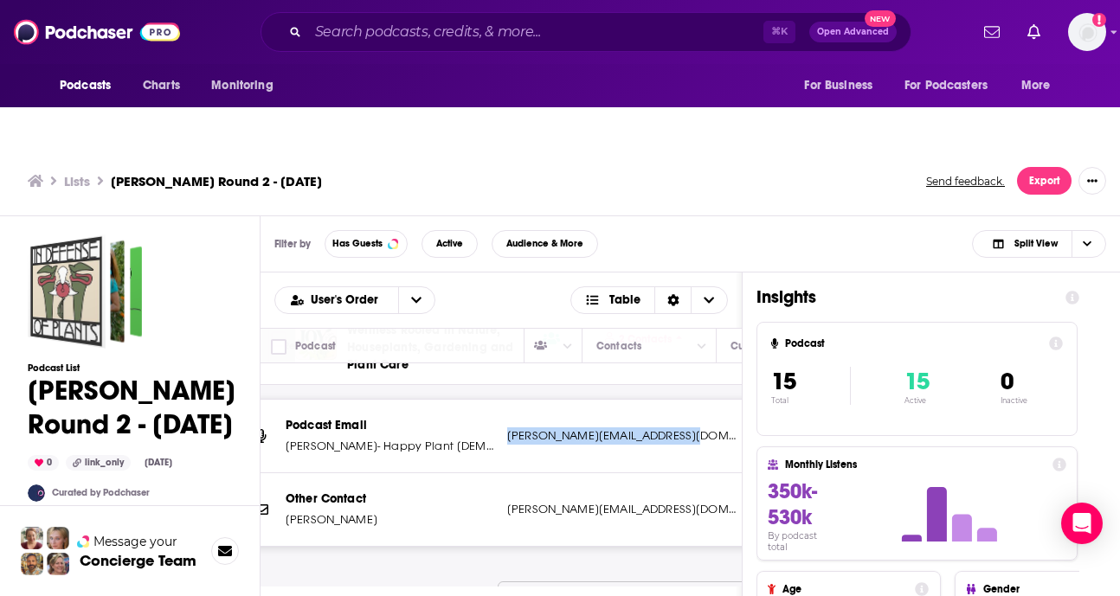
drag, startPoint x: 510, startPoint y: 400, endPoint x: 692, endPoint y: 401, distance: 181.8
click at [692, 428] on p "[PERSON_NAME][EMAIL_ADDRESS][DOMAIN_NAME]" at bounding box center [621, 436] width 229 height 17
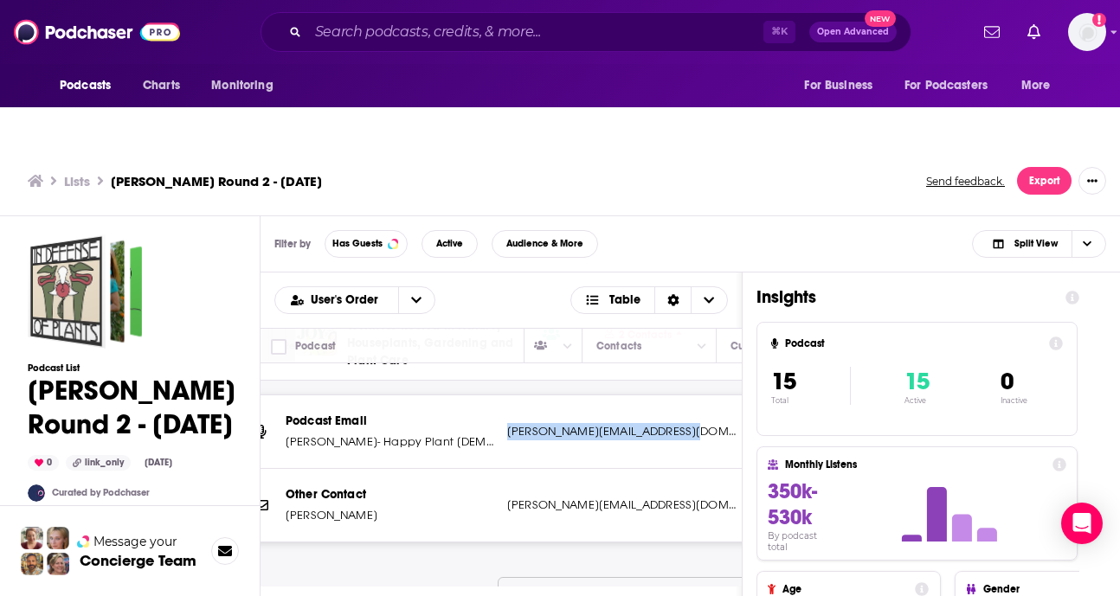
scroll to position [3197, 785]
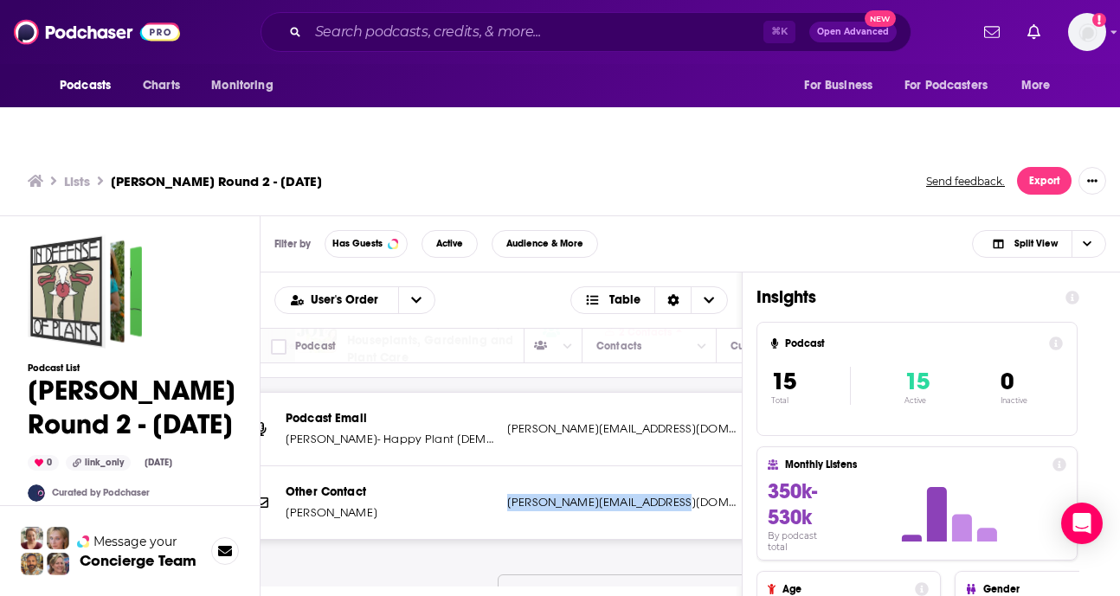
drag, startPoint x: 506, startPoint y: 463, endPoint x: 688, endPoint y: 466, distance: 182.7
click at [688, 467] on div "Other Contact [PERSON_NAME] [PERSON_NAME][EMAIL_ADDRESS][DOMAIN_NAME] [PERSON_N…" at bounding box center [628, 503] width 788 height 73
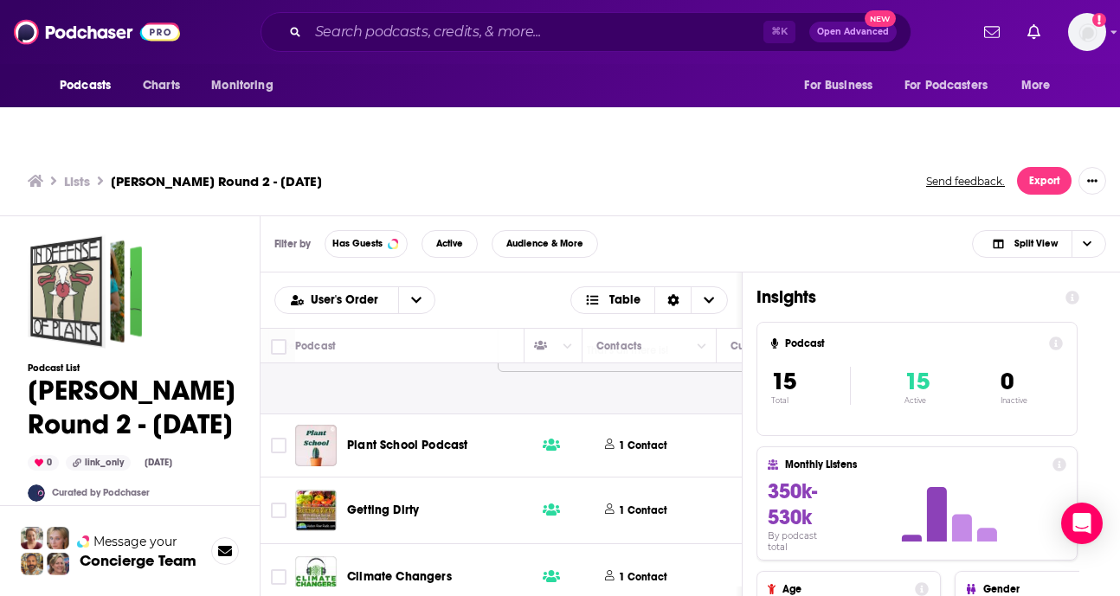
scroll to position [3451, 785]
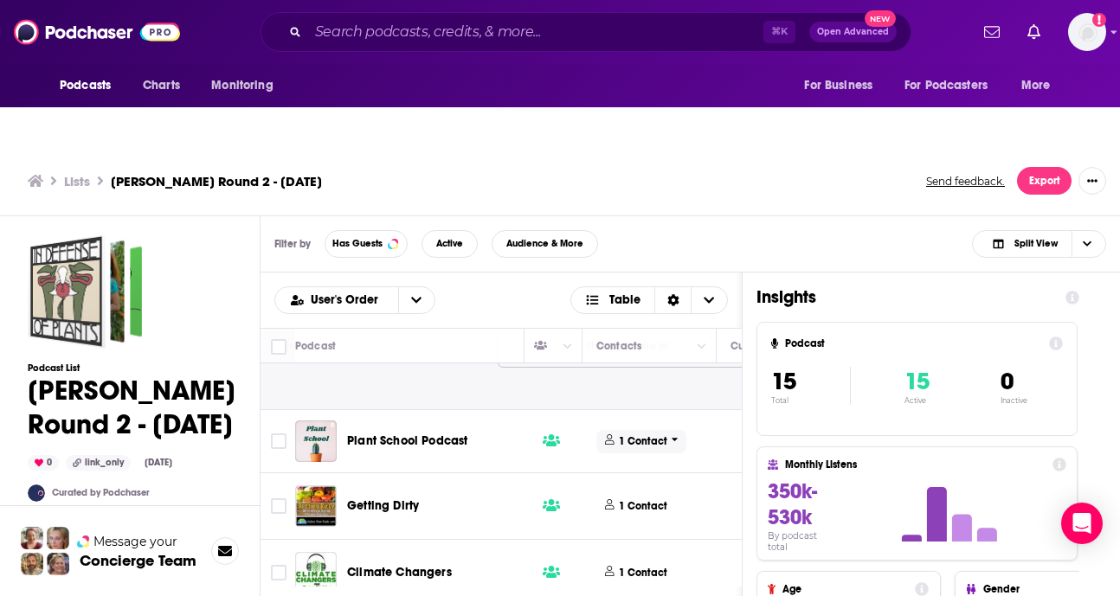
click at [651, 435] on p "1 Contact" at bounding box center [643, 442] width 48 height 15
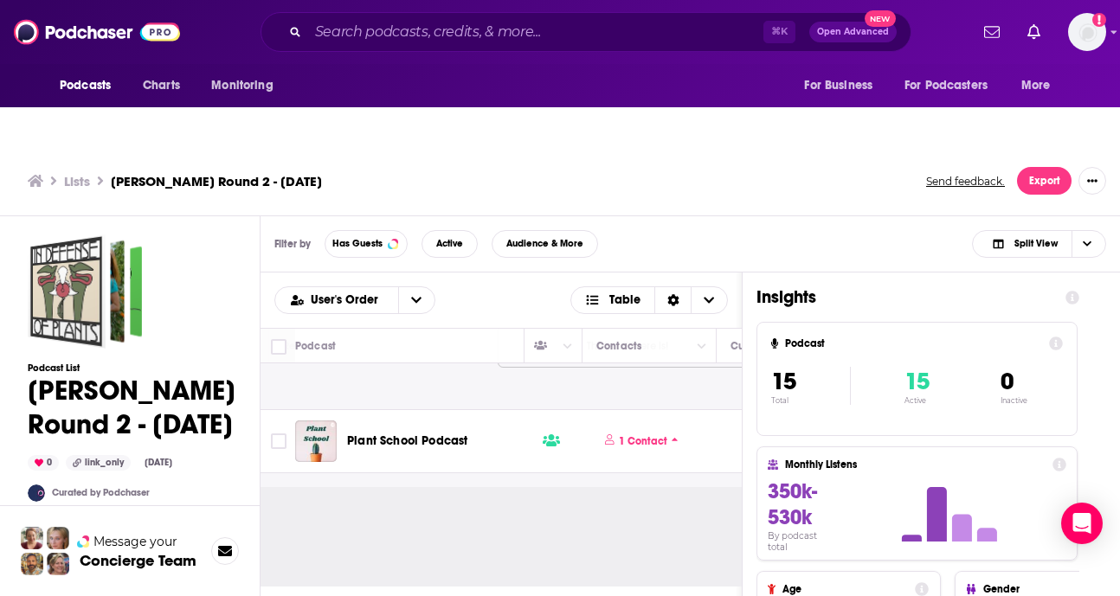
scroll to position [3503, 785]
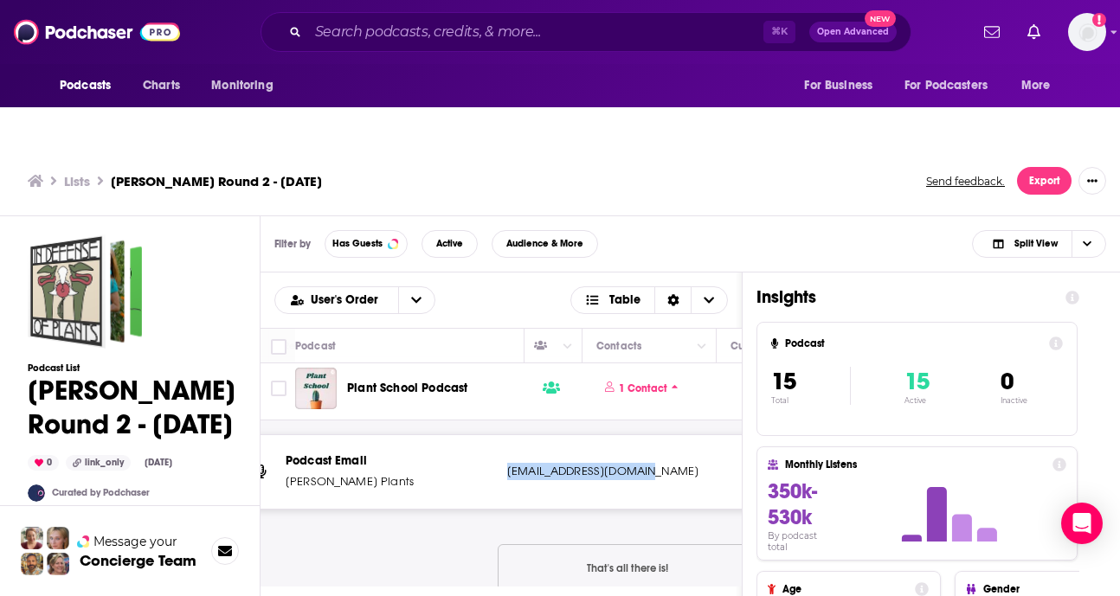
drag, startPoint x: 506, startPoint y: 434, endPoint x: 642, endPoint y: 442, distance: 137.0
click at [642, 442] on div "Podcast Email [PERSON_NAME] Plants [EMAIL_ADDRESS][DOMAIN_NAME] [EMAIL_ADDRESS]…" at bounding box center [628, 471] width 788 height 73
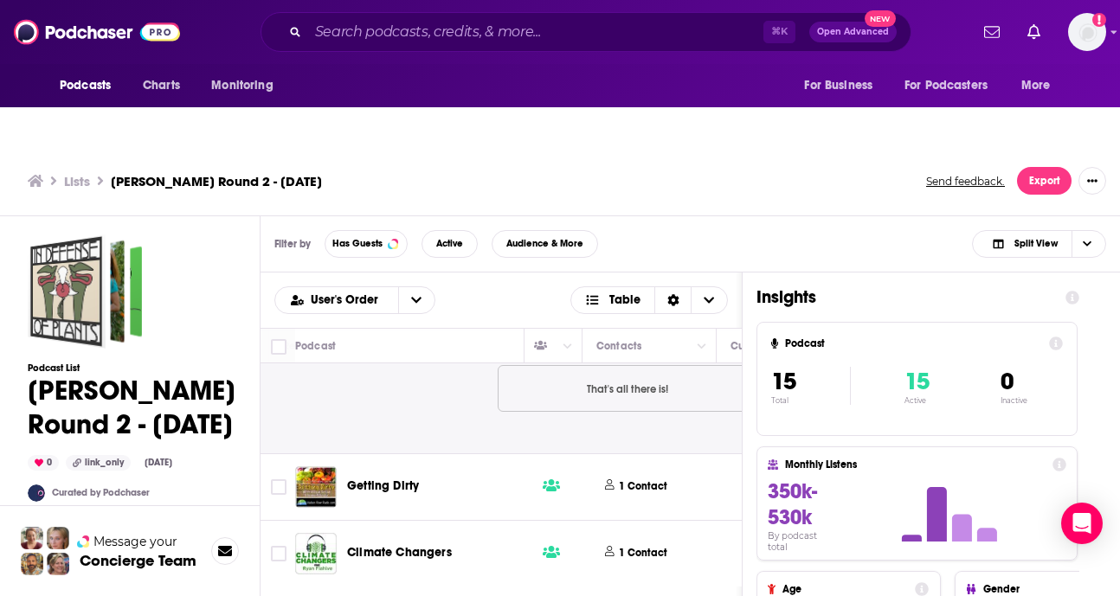
scroll to position [3696, 785]
click at [647, 480] on p "1 Contact" at bounding box center [643, 487] width 48 height 15
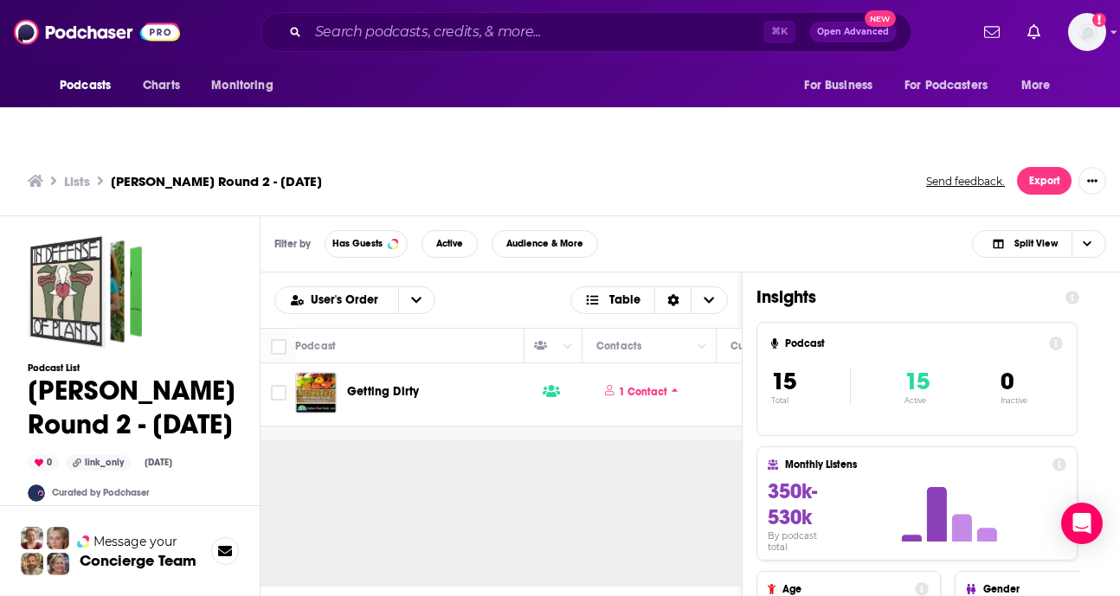
scroll to position [3812, 785]
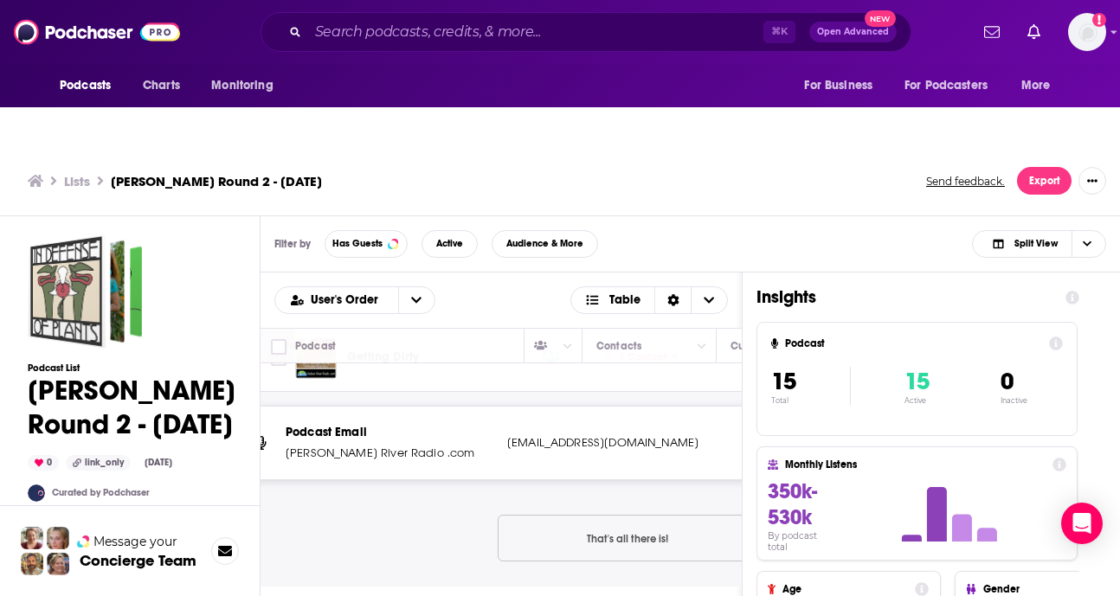
drag, startPoint x: 502, startPoint y: 407, endPoint x: 710, endPoint y: 407, distance: 207.8
click at [710, 407] on div "Podcast Email [PERSON_NAME] River Radio .com [EMAIL_ADDRESS][DOMAIN_NAME] [EMAI…" at bounding box center [628, 443] width 788 height 73
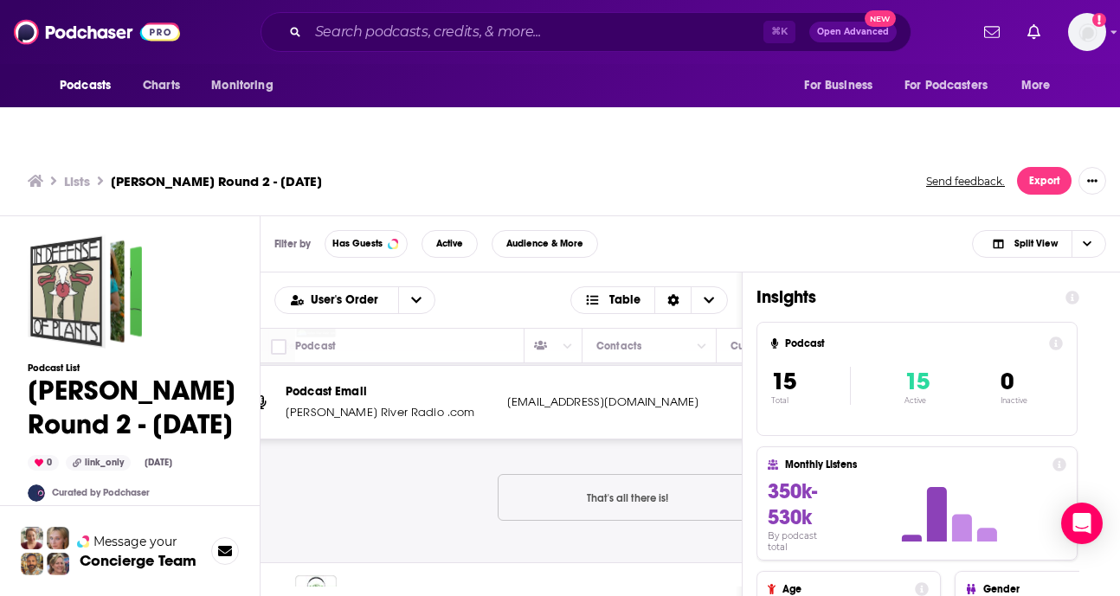
scroll to position [3908, 785]
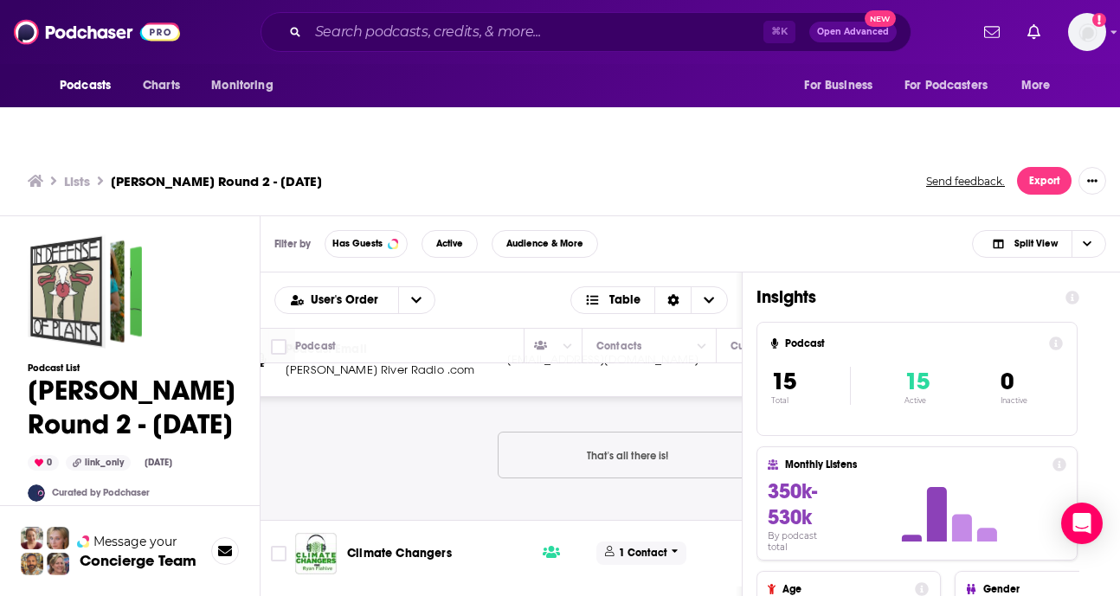
click at [628, 546] on p "1 Contact" at bounding box center [643, 553] width 48 height 15
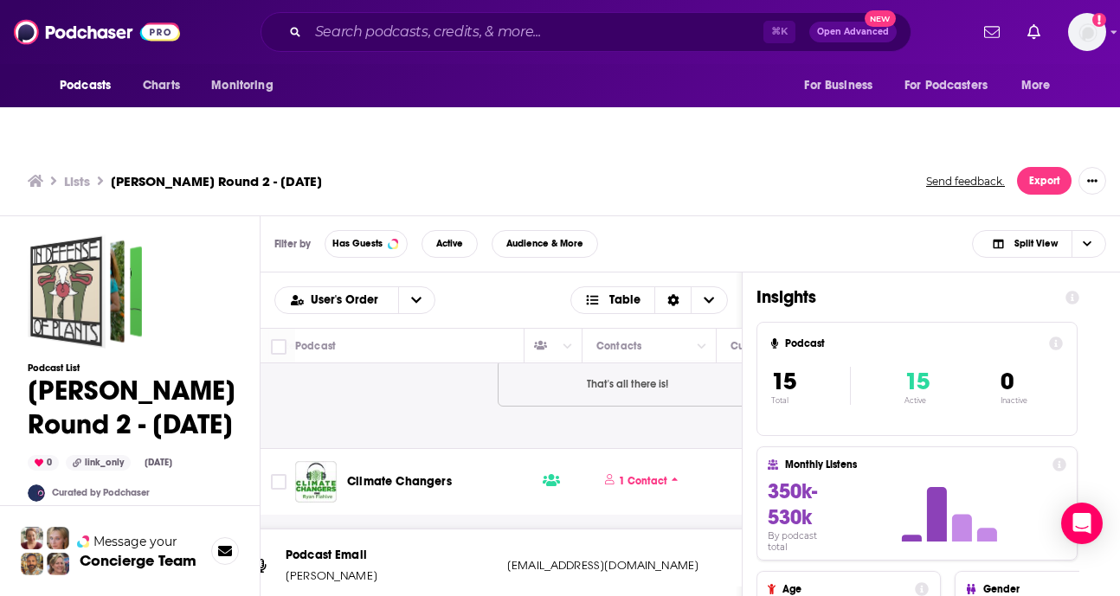
scroll to position [4040, 785]
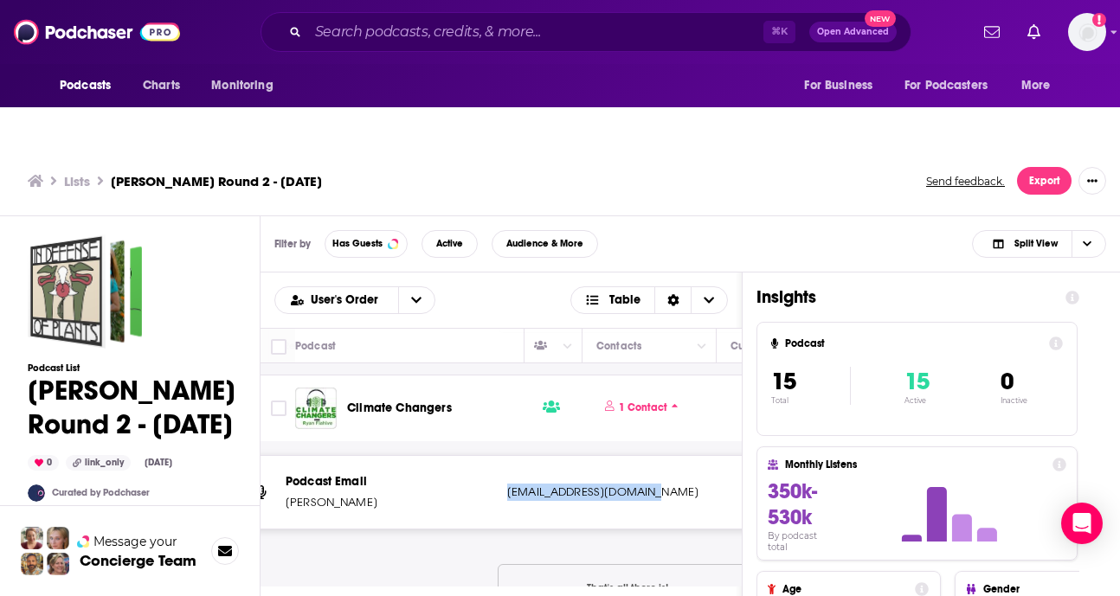
drag, startPoint x: 507, startPoint y: 461, endPoint x: 642, endPoint y: 459, distance: 135.1
click at [642, 484] on p "[EMAIL_ADDRESS][DOMAIN_NAME]" at bounding box center [621, 492] width 229 height 17
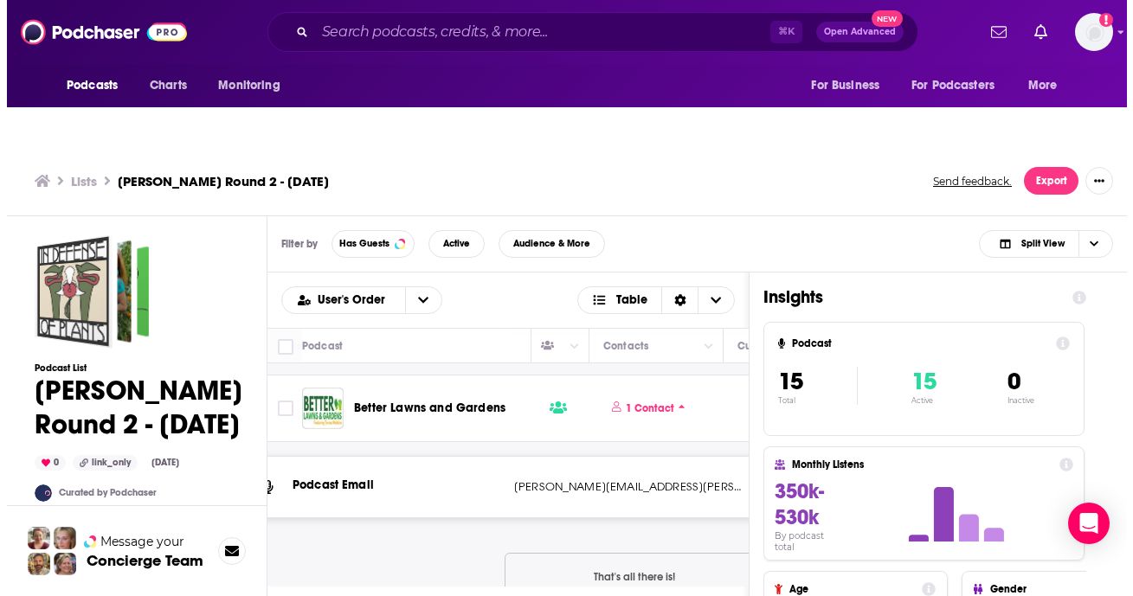
scroll to position [1160, 785]
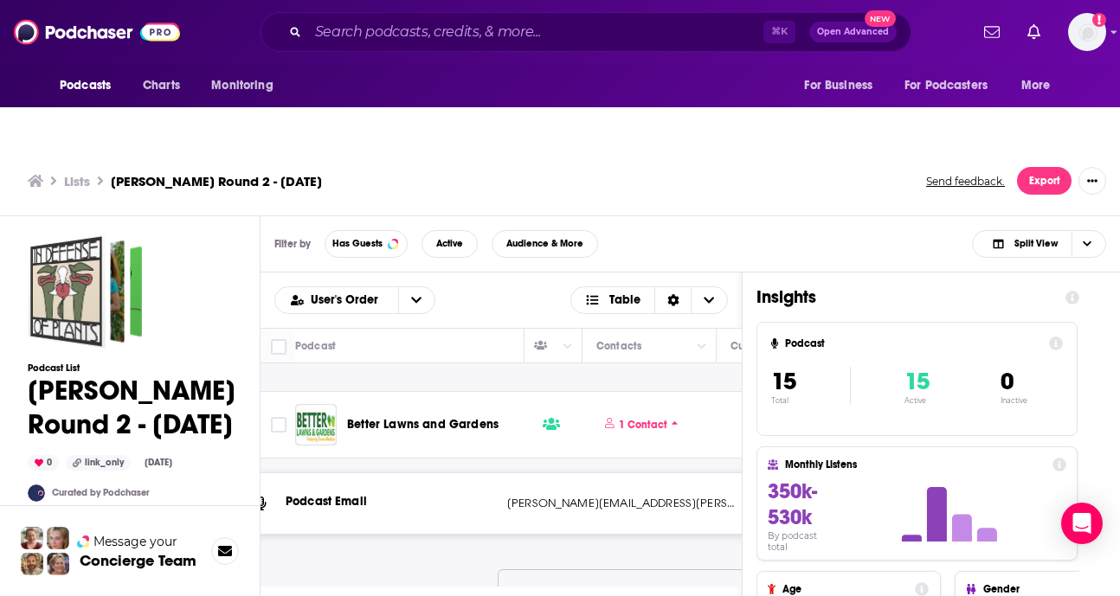
click at [69, 173] on h3 "Lists" at bounding box center [77, 181] width 26 height 16
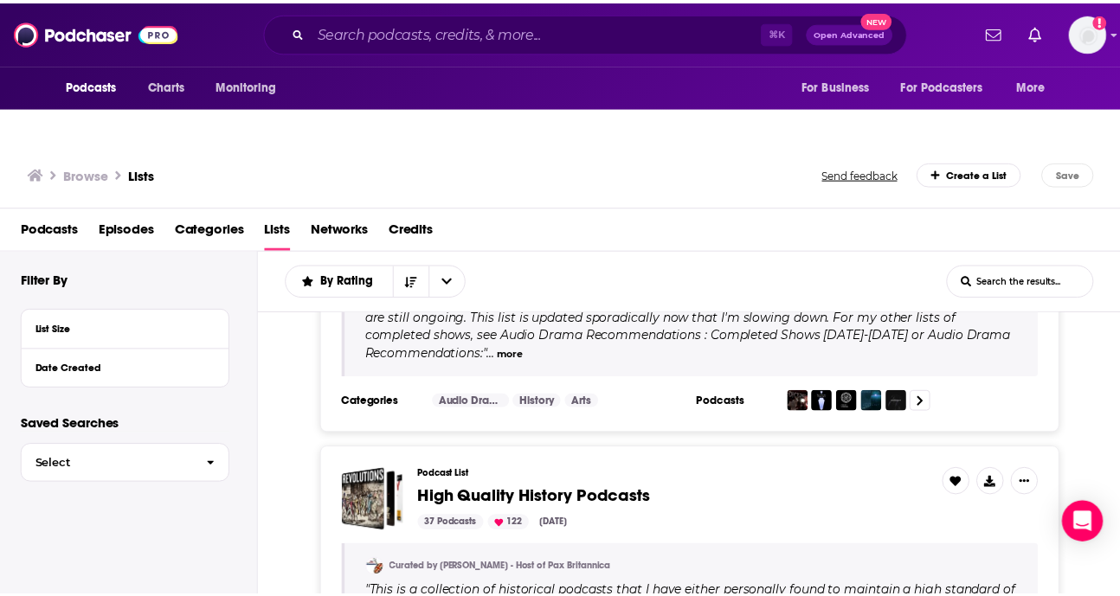
scroll to position [281, 0]
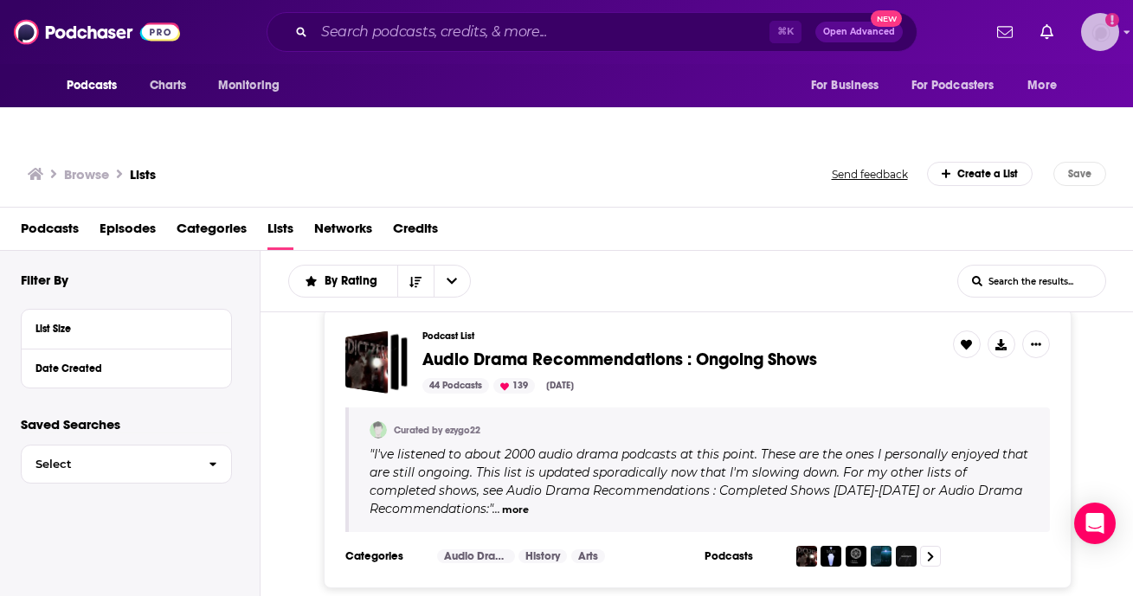
click at [1104, 40] on img "Logged in as HSimon" at bounding box center [1100, 32] width 38 height 38
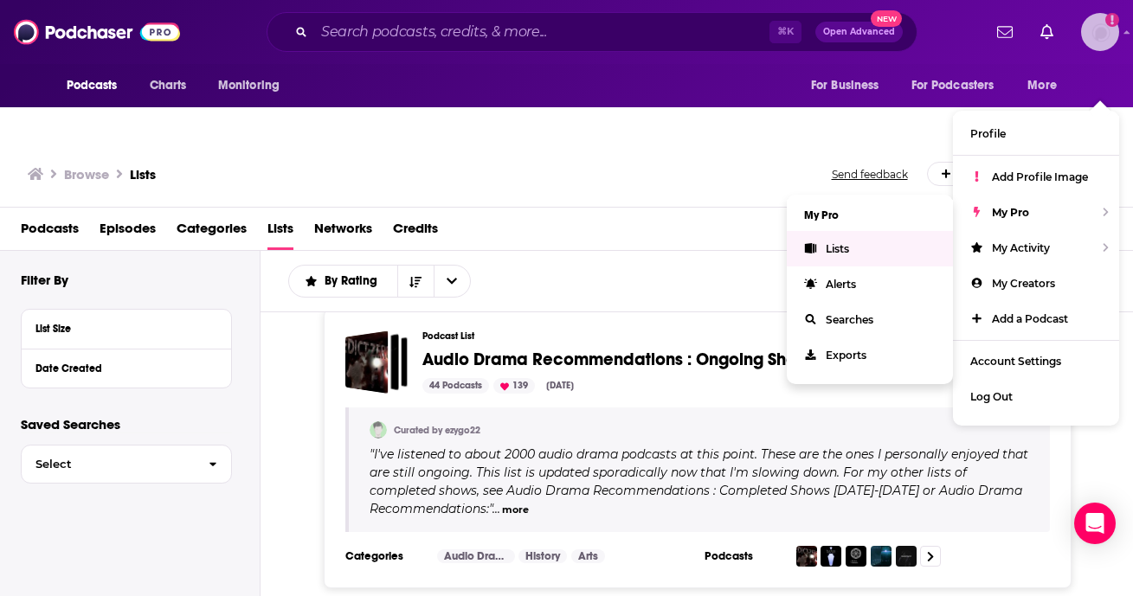
click at [822, 231] on link "Lists" at bounding box center [870, 248] width 166 height 35
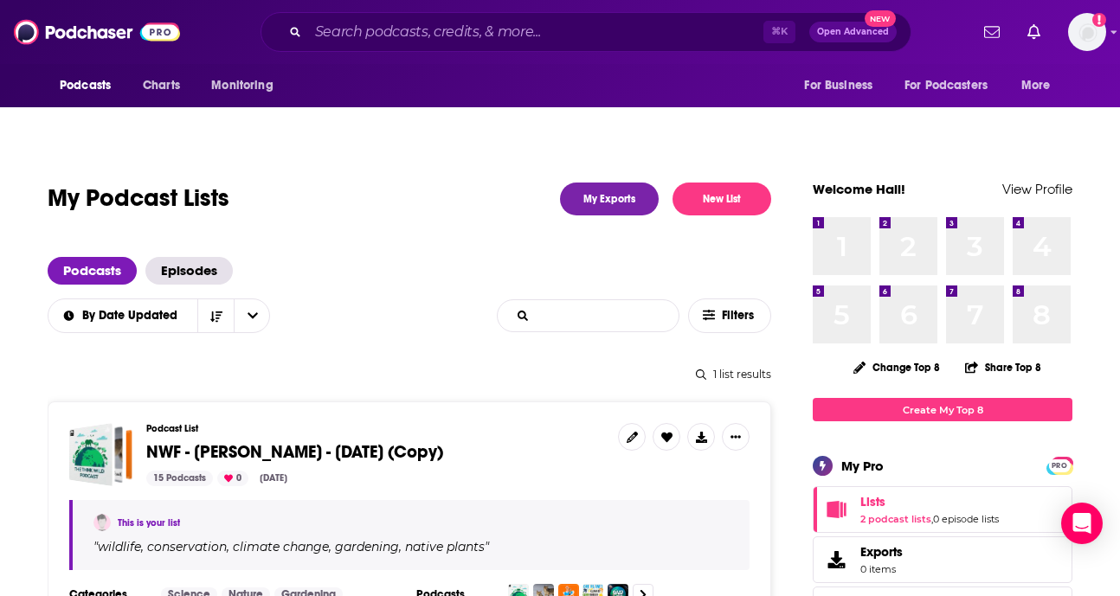
click at [598, 300] on input "List Search Input" at bounding box center [588, 315] width 181 height 31
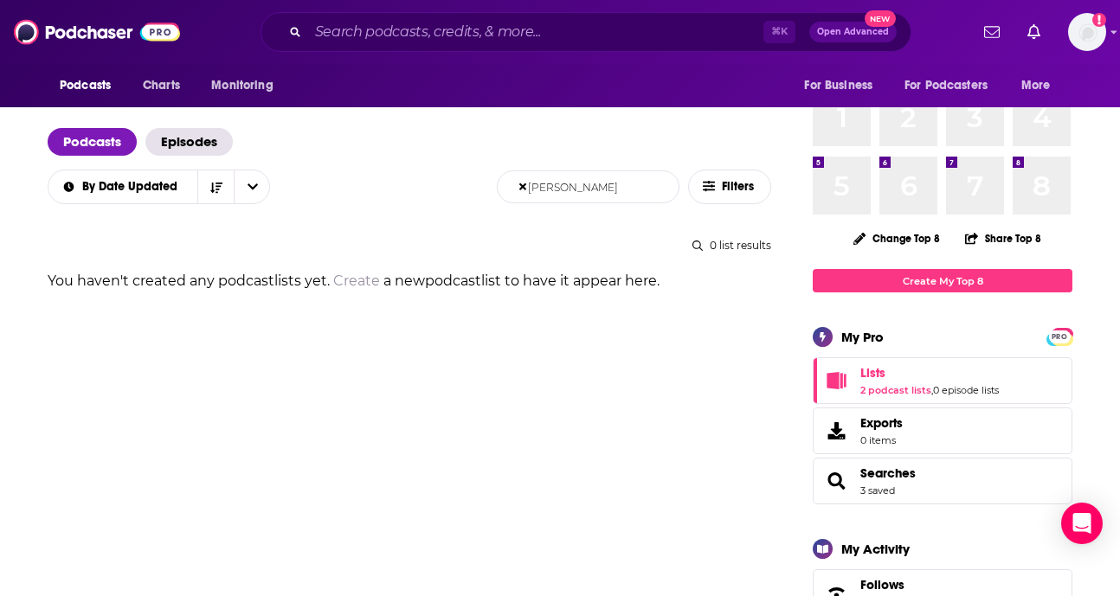
scroll to position [149, 0]
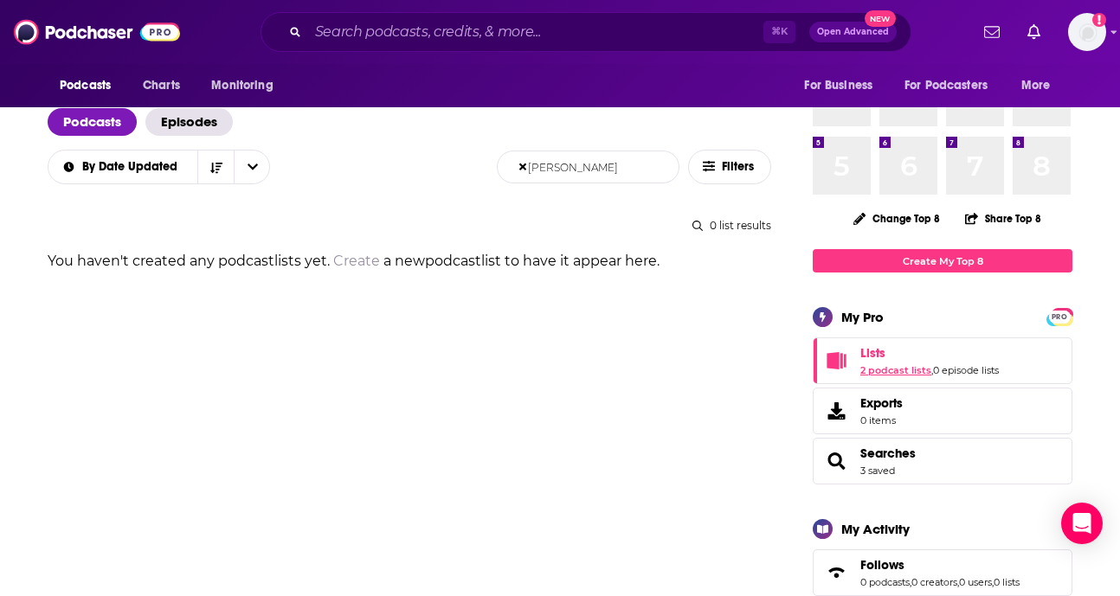
type input "[PERSON_NAME]"
click at [883, 364] on link "2 podcast lists" at bounding box center [895, 370] width 71 height 12
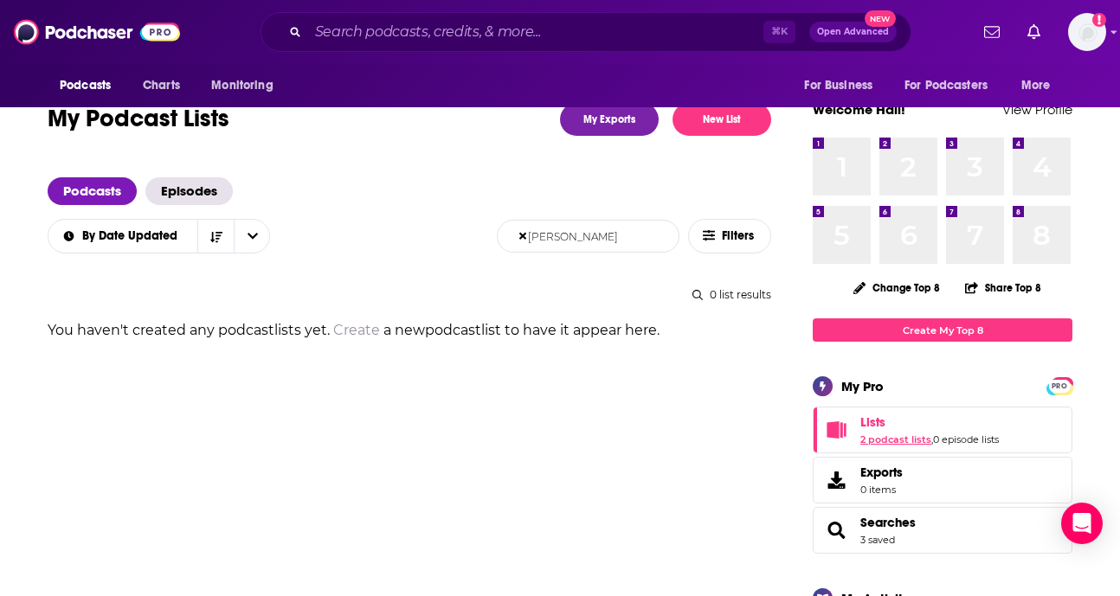
scroll to position [0, 0]
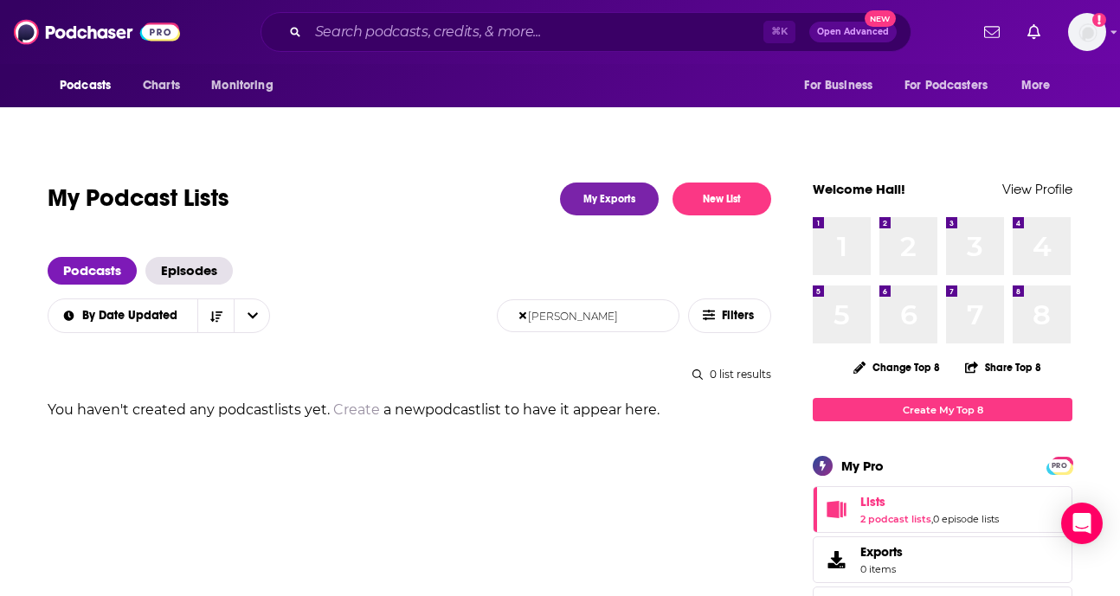
drag, startPoint x: 610, startPoint y: 283, endPoint x: 531, endPoint y: 283, distance: 79.6
click at [531, 300] on input "[PERSON_NAME]" at bounding box center [588, 315] width 181 height 31
click at [753, 310] on span "Filters" at bounding box center [739, 316] width 35 height 12
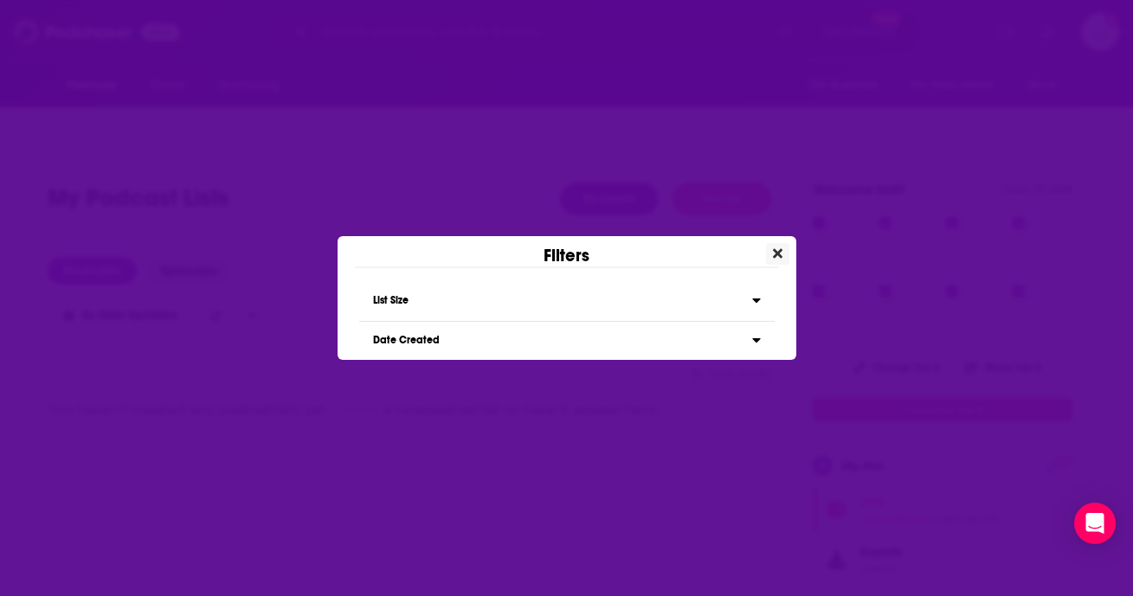
click at [782, 254] on button "Close" at bounding box center [777, 254] width 23 height 22
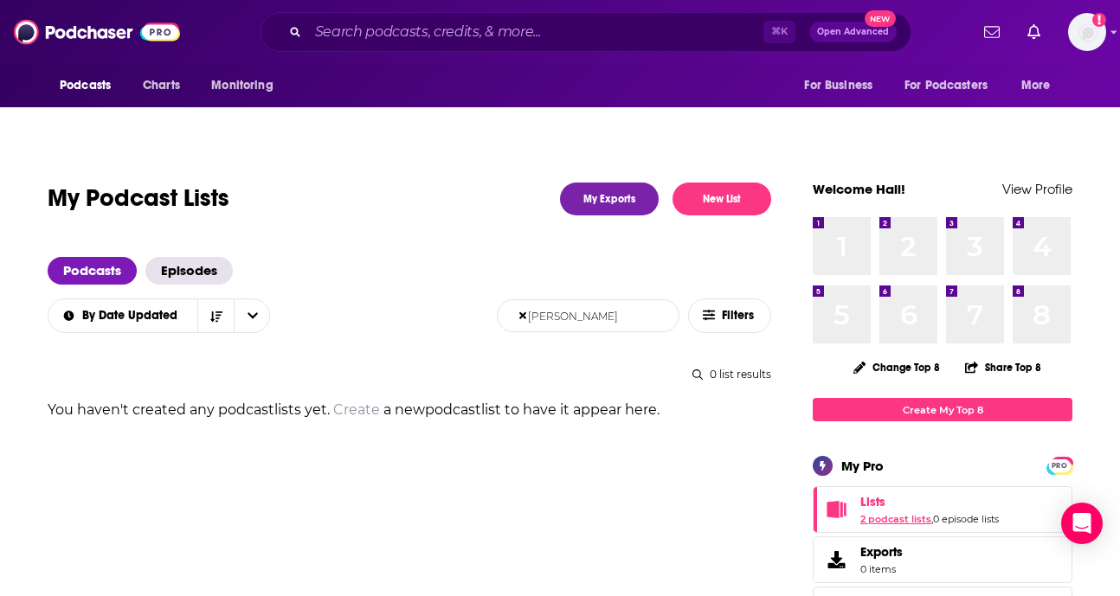
click at [873, 513] on link "2 podcast lists" at bounding box center [895, 519] width 71 height 12
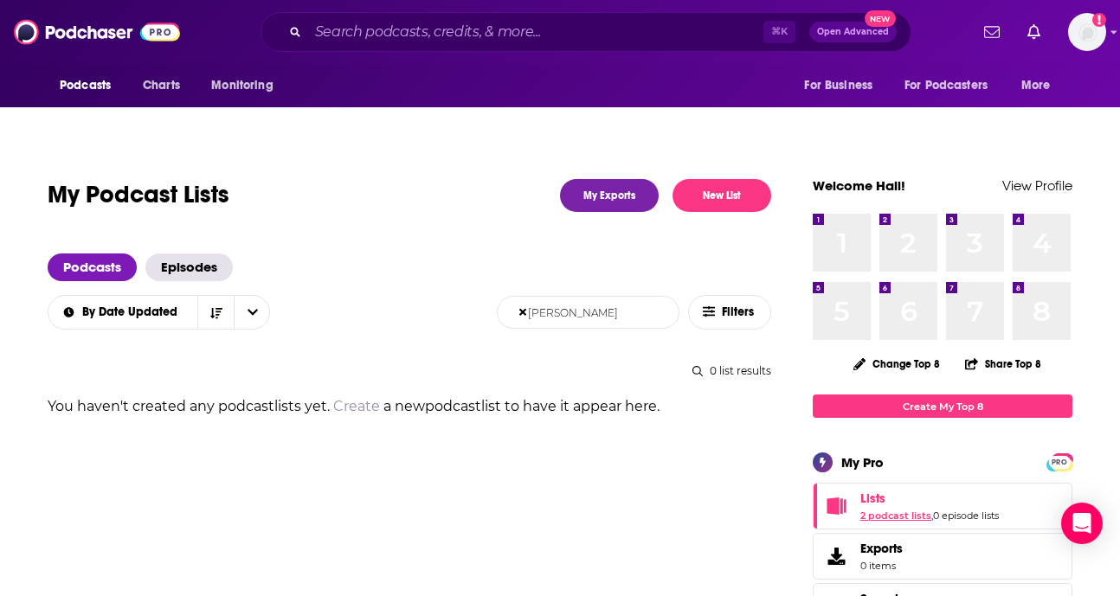
click at [897, 510] on link "2 podcast lists" at bounding box center [895, 516] width 71 height 12
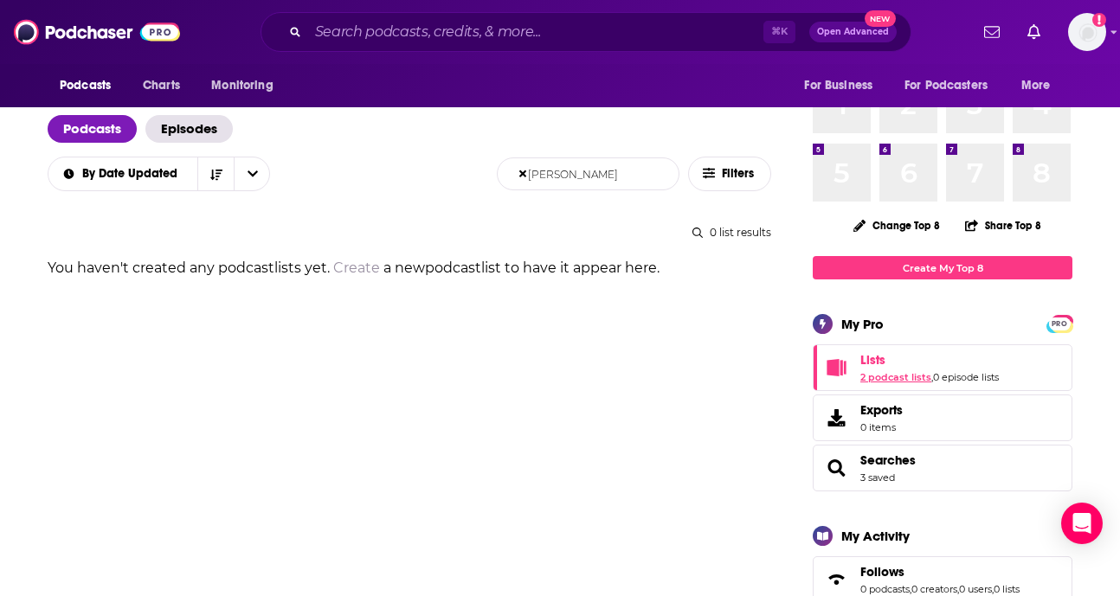
scroll to position [132, 0]
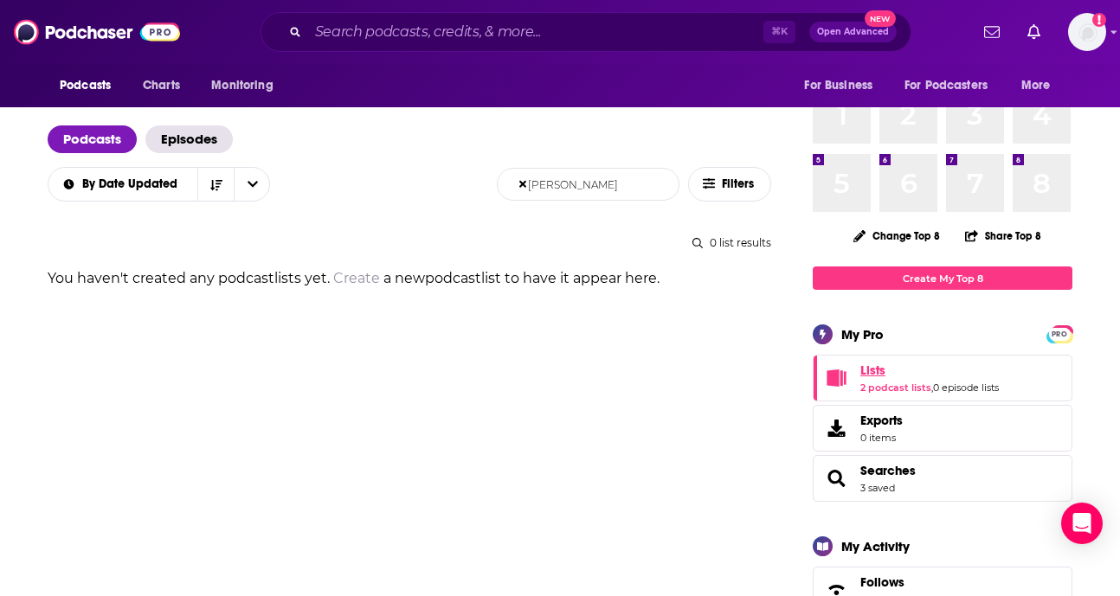
click at [875, 363] on span "Lists" at bounding box center [872, 371] width 25 height 16
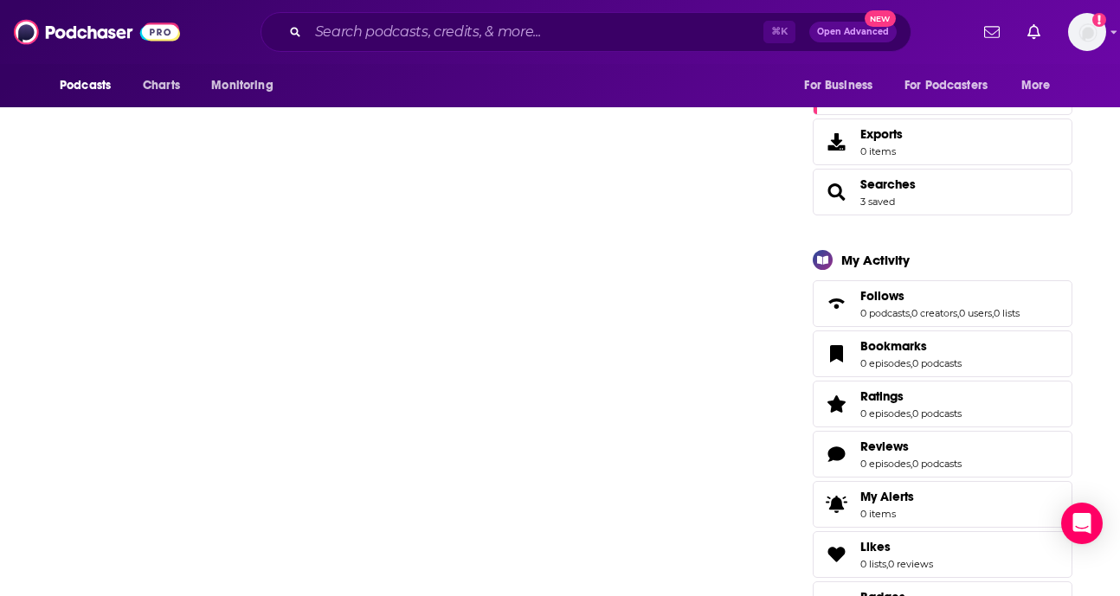
scroll to position [275, 0]
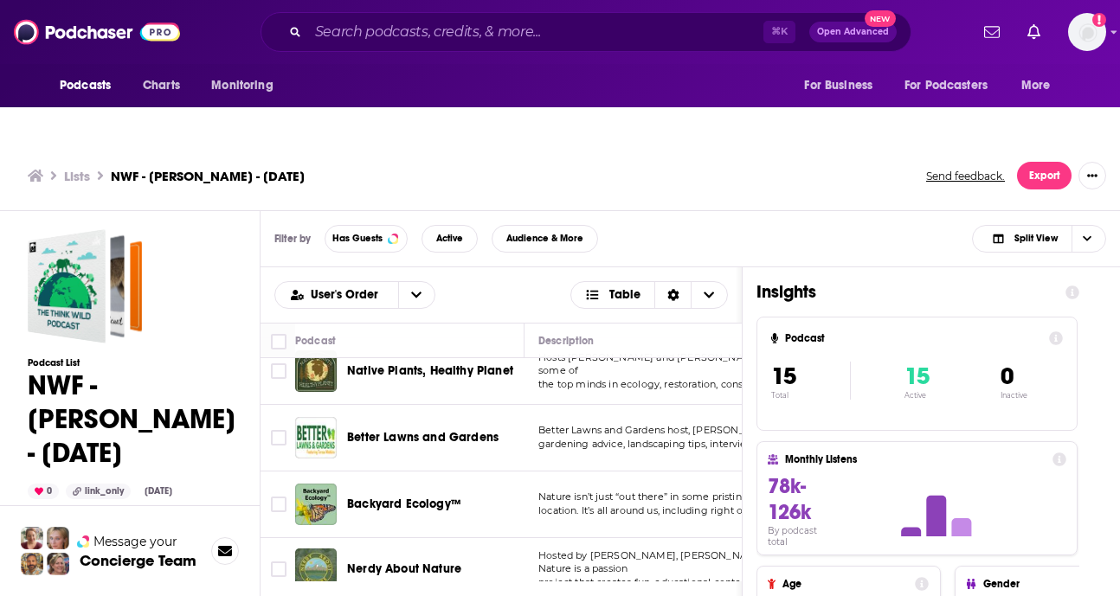
scroll to position [554, 0]
